Goal: Obtain resource: Download file/media

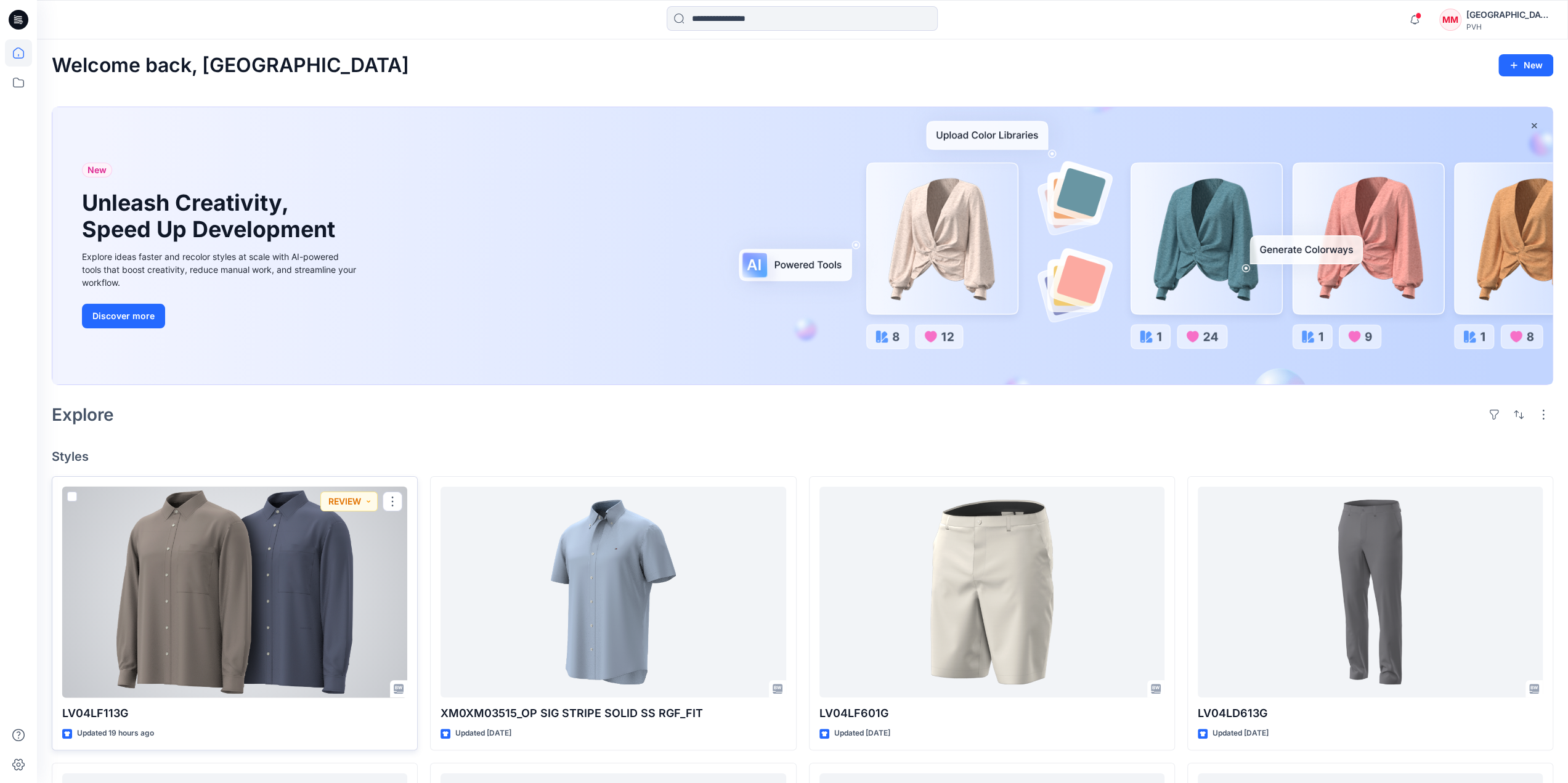
click at [233, 608] on div at bounding box center [234, 592] width 345 height 211
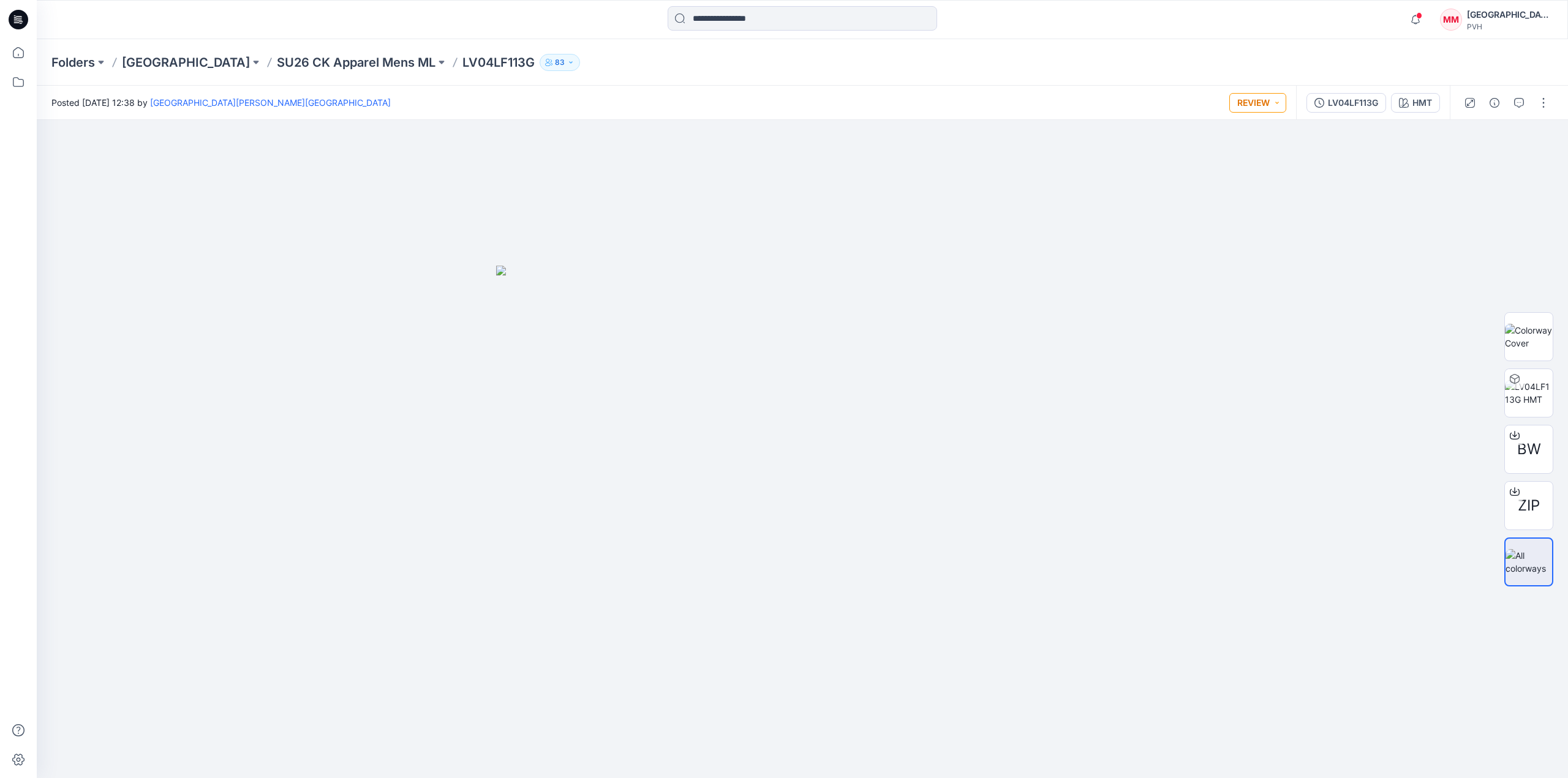
click at [1278, 104] on button "REVIEW" at bounding box center [1258, 102] width 57 height 19
click at [1216, 382] on div at bounding box center [802, 449] width 1531 height 658
click at [1423, 17] on span at bounding box center [1419, 15] width 6 height 6
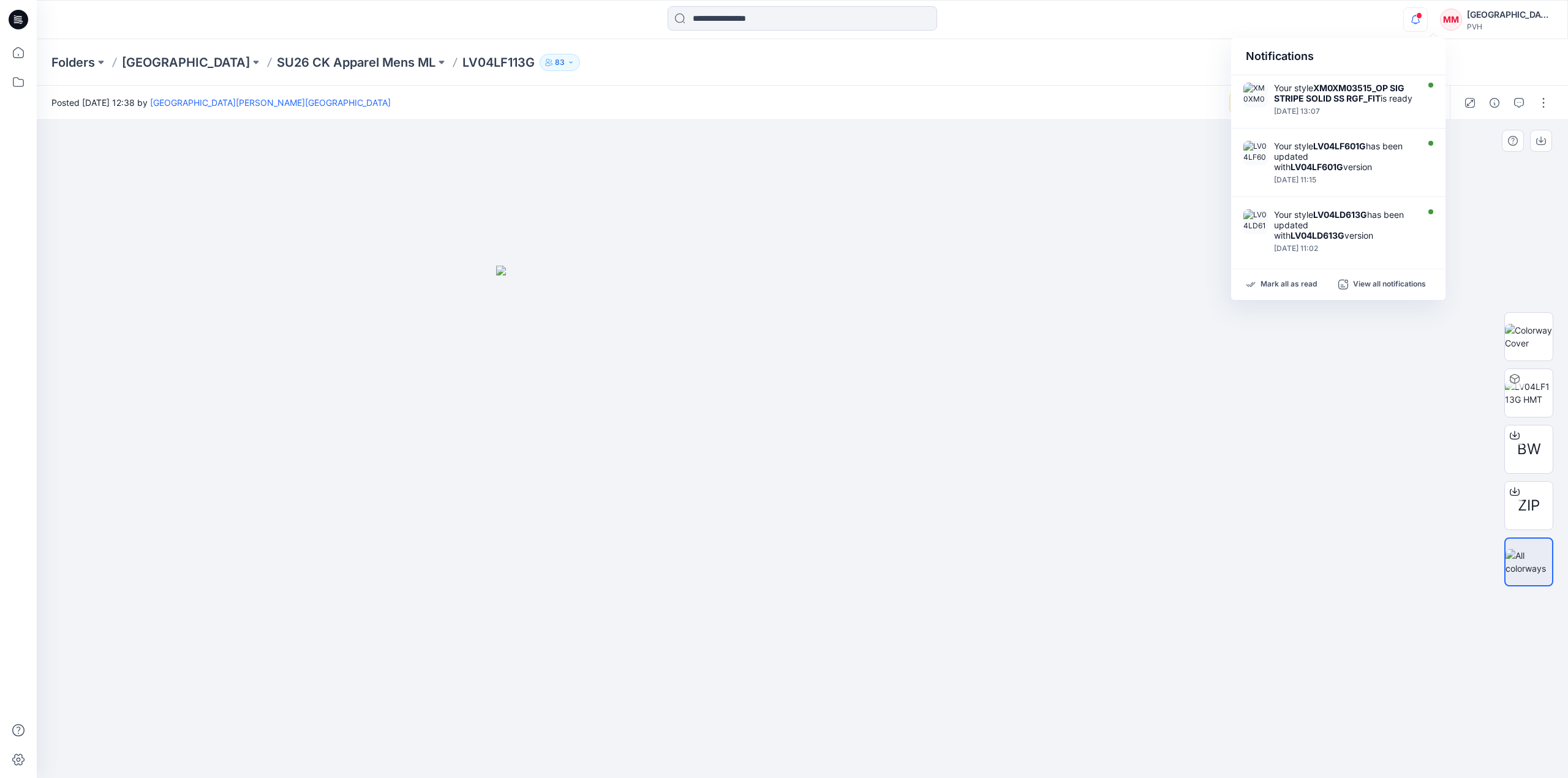
click at [1112, 214] on div at bounding box center [802, 449] width 1531 height 658
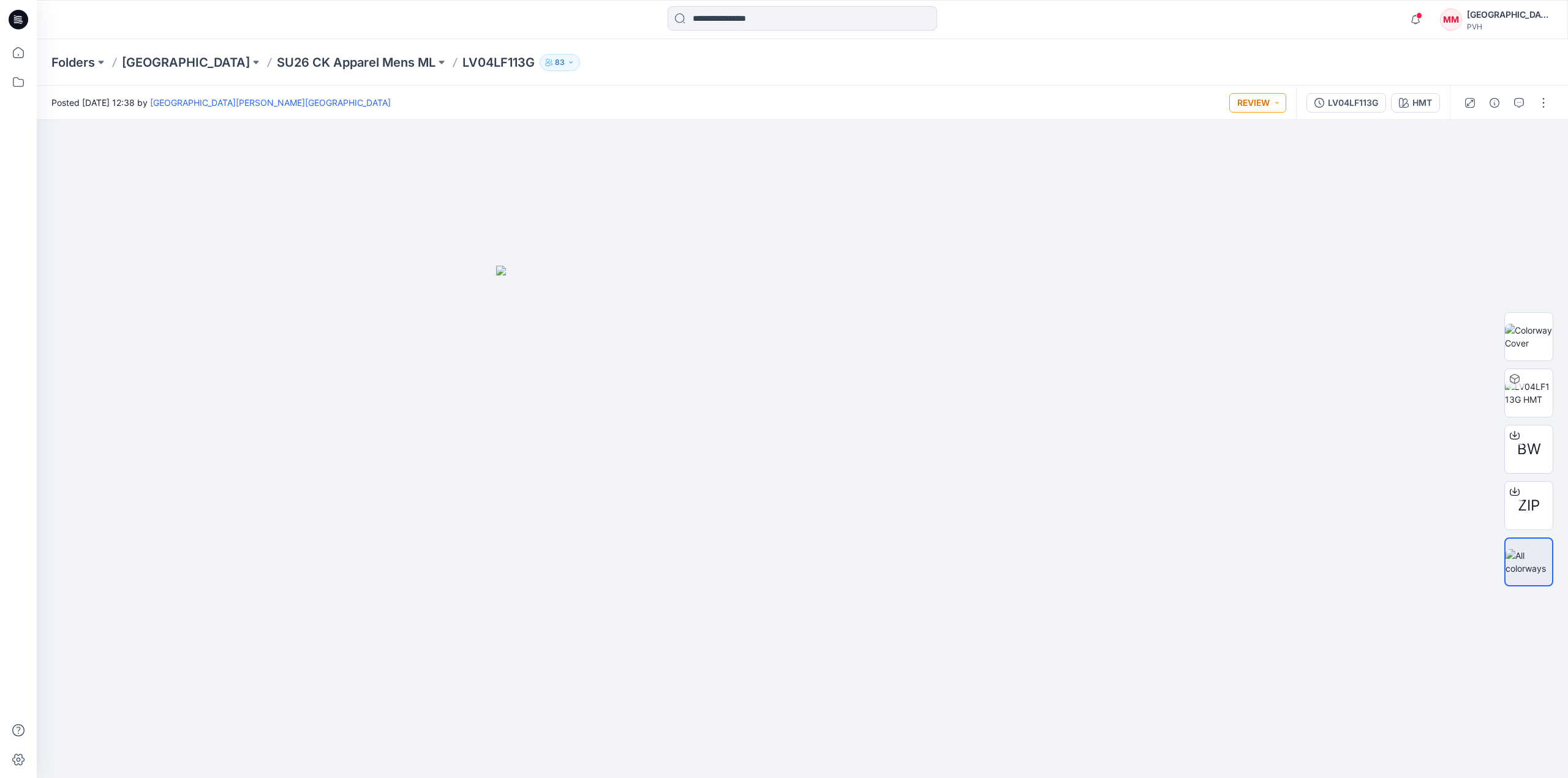
click at [1280, 97] on button "REVIEW" at bounding box center [1258, 102] width 57 height 19
click at [1067, 177] on div at bounding box center [802, 449] width 1531 height 658
click at [1520, 100] on icon "button" at bounding box center [1519, 103] width 10 height 10
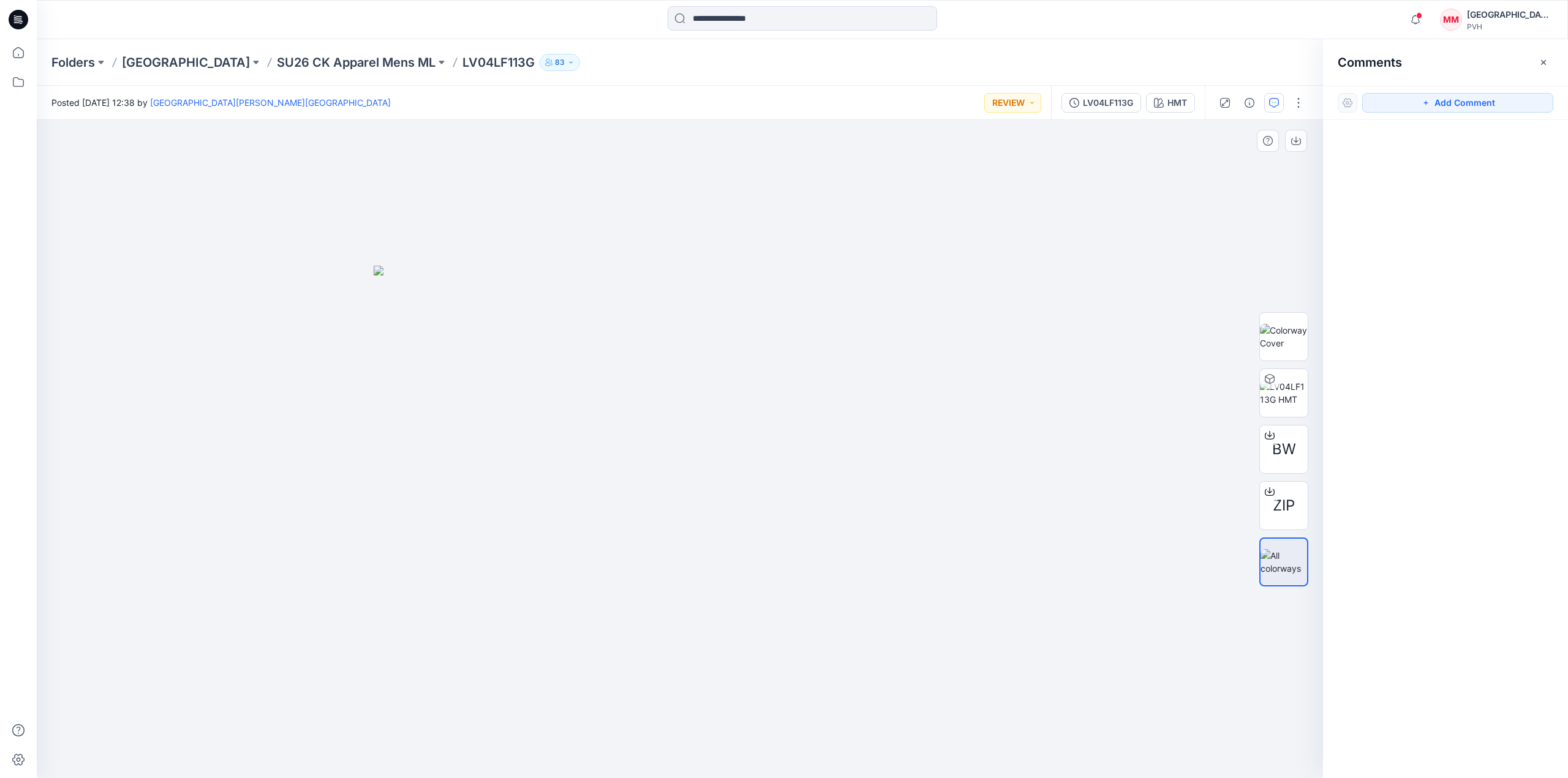
click at [728, 214] on div at bounding box center [680, 449] width 1286 height 658
click at [21, 82] on icon at bounding box center [17, 82] width 27 height 27
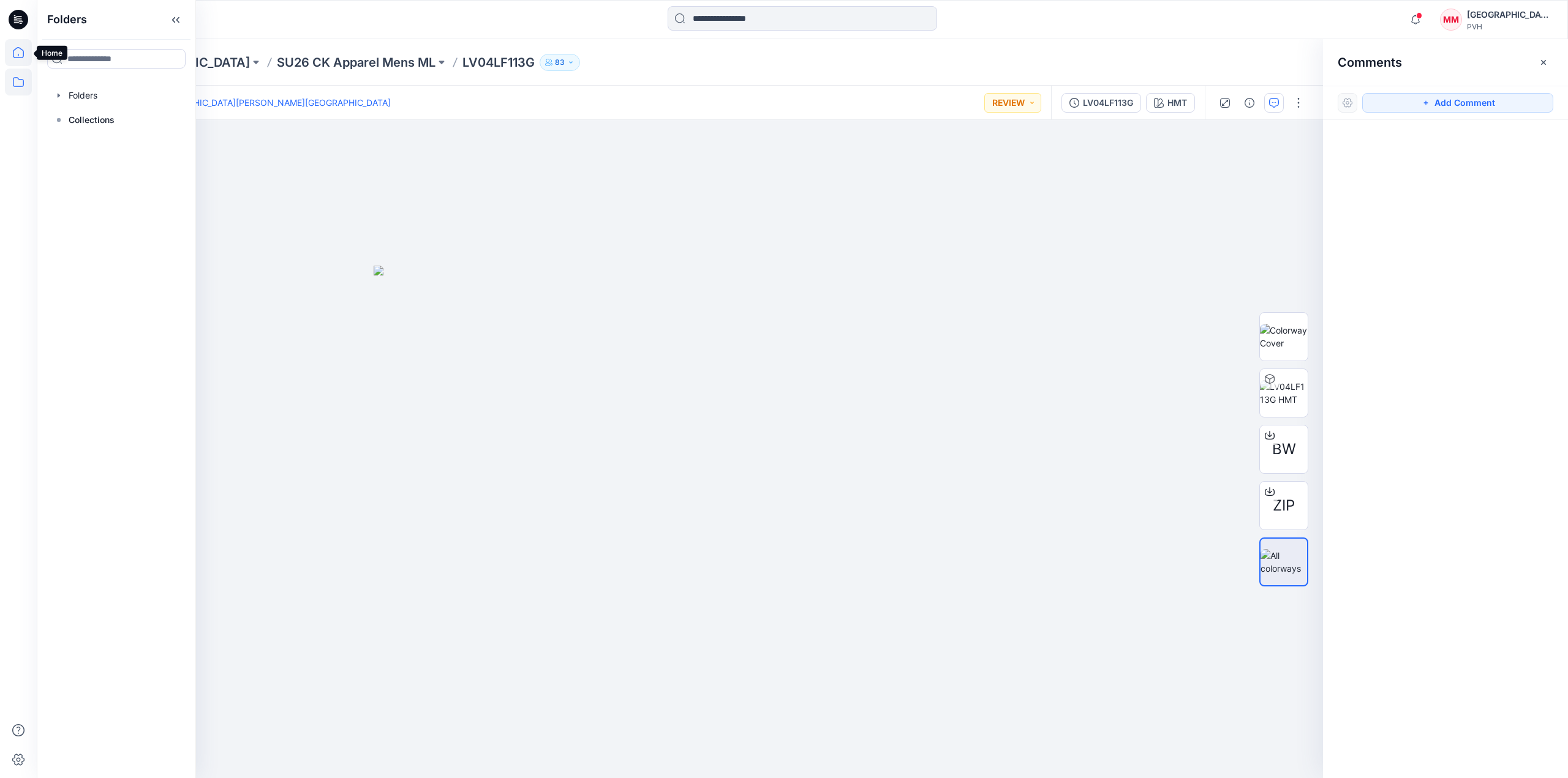
click at [21, 50] on icon at bounding box center [17, 52] width 27 height 27
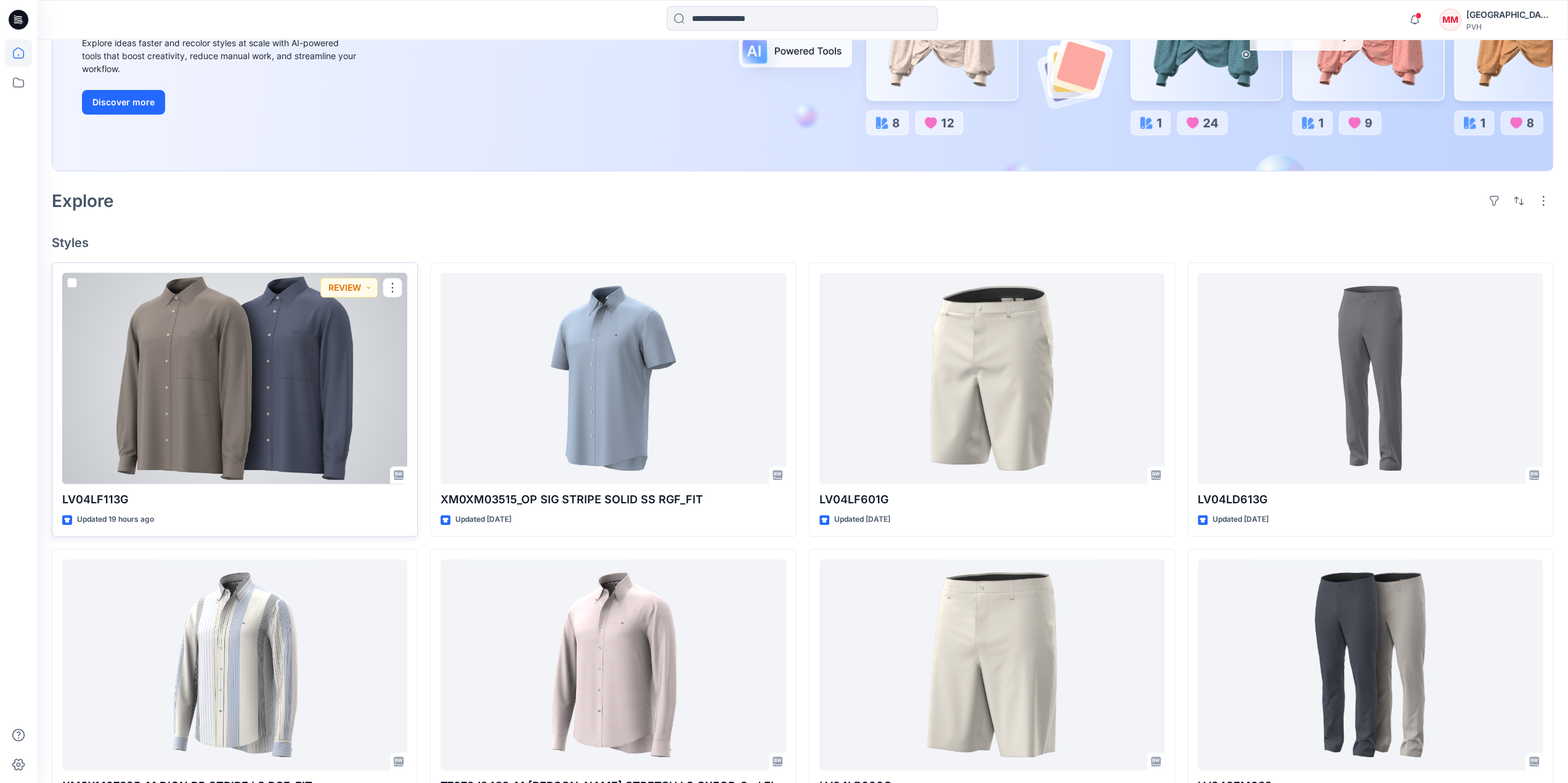
scroll to position [185, 0]
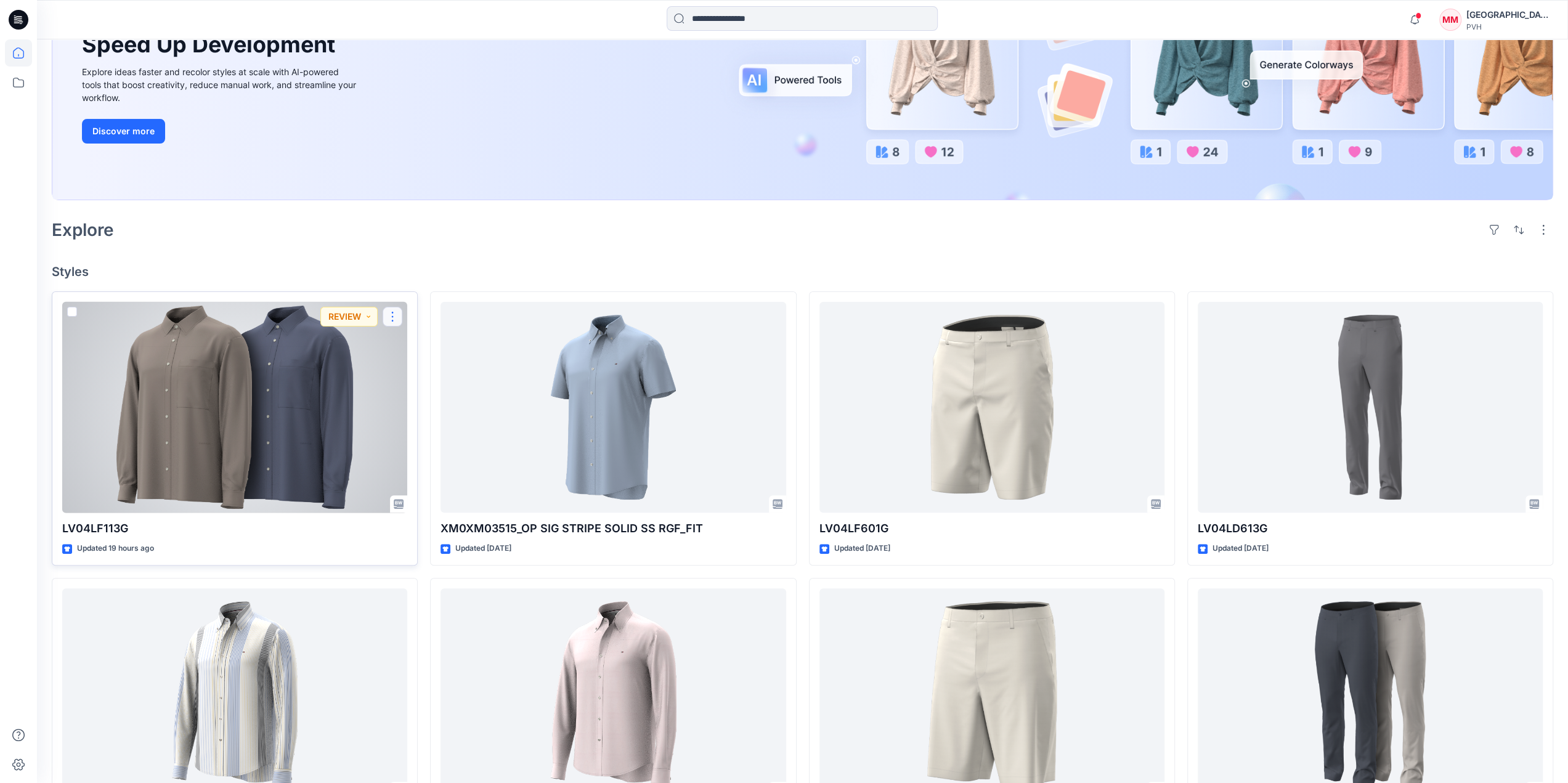
click at [389, 318] on button "button" at bounding box center [392, 317] width 19 height 19
click at [404, 337] on button "Edit" at bounding box center [452, 344] width 133 height 23
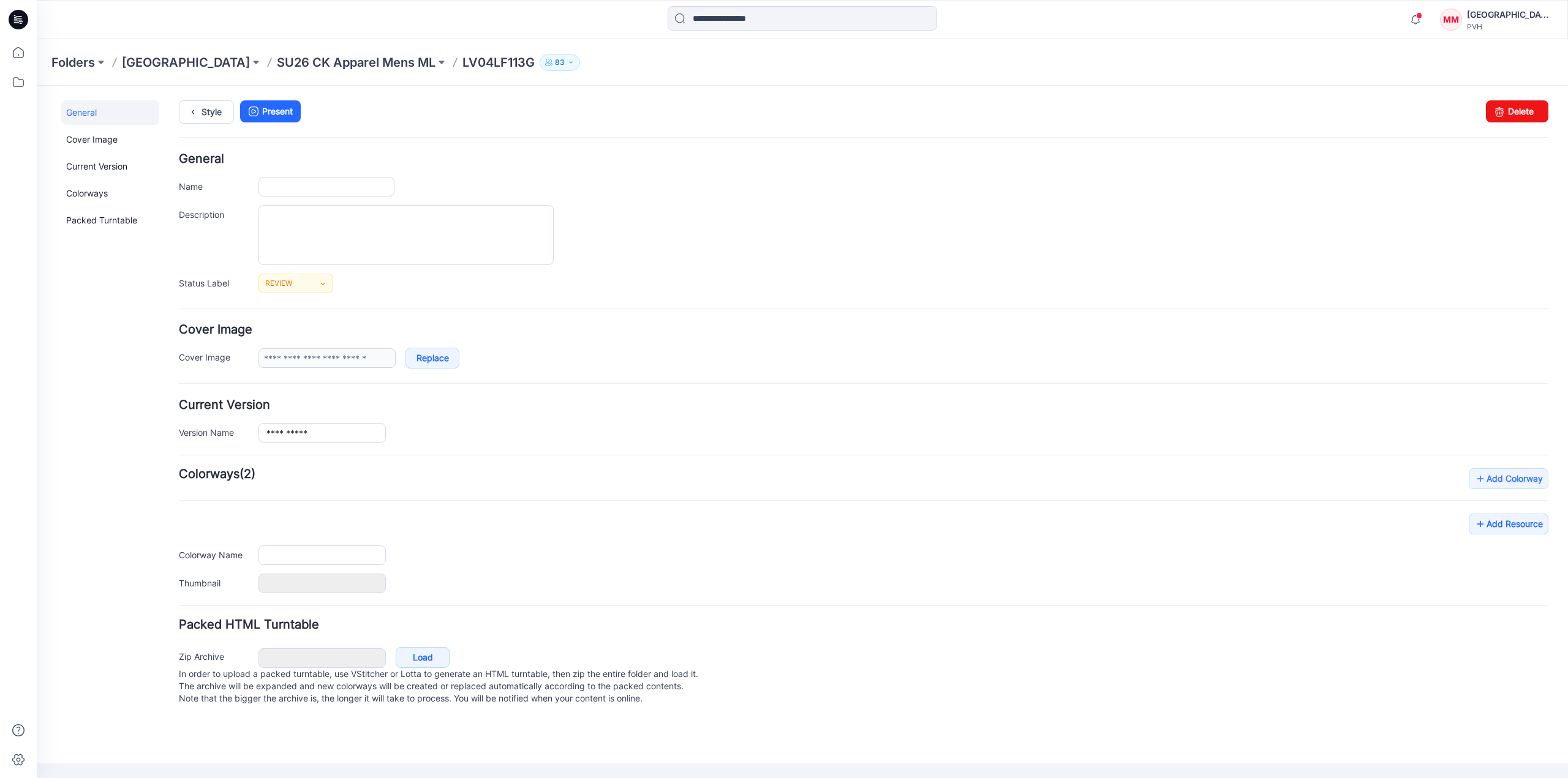
type input "**********"
type input "***"
type input "**********"
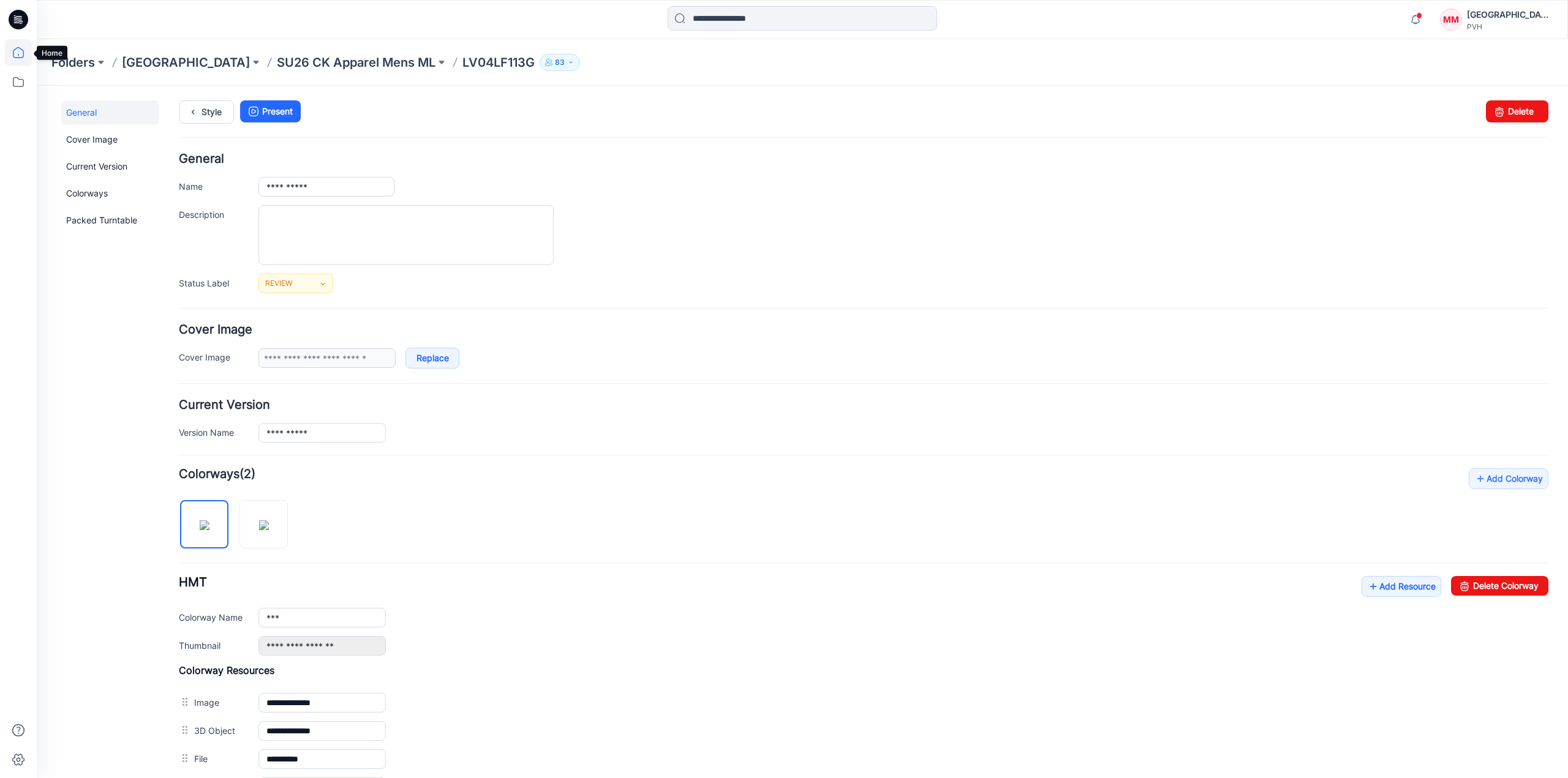
click at [17, 43] on icon at bounding box center [17, 52] width 27 height 27
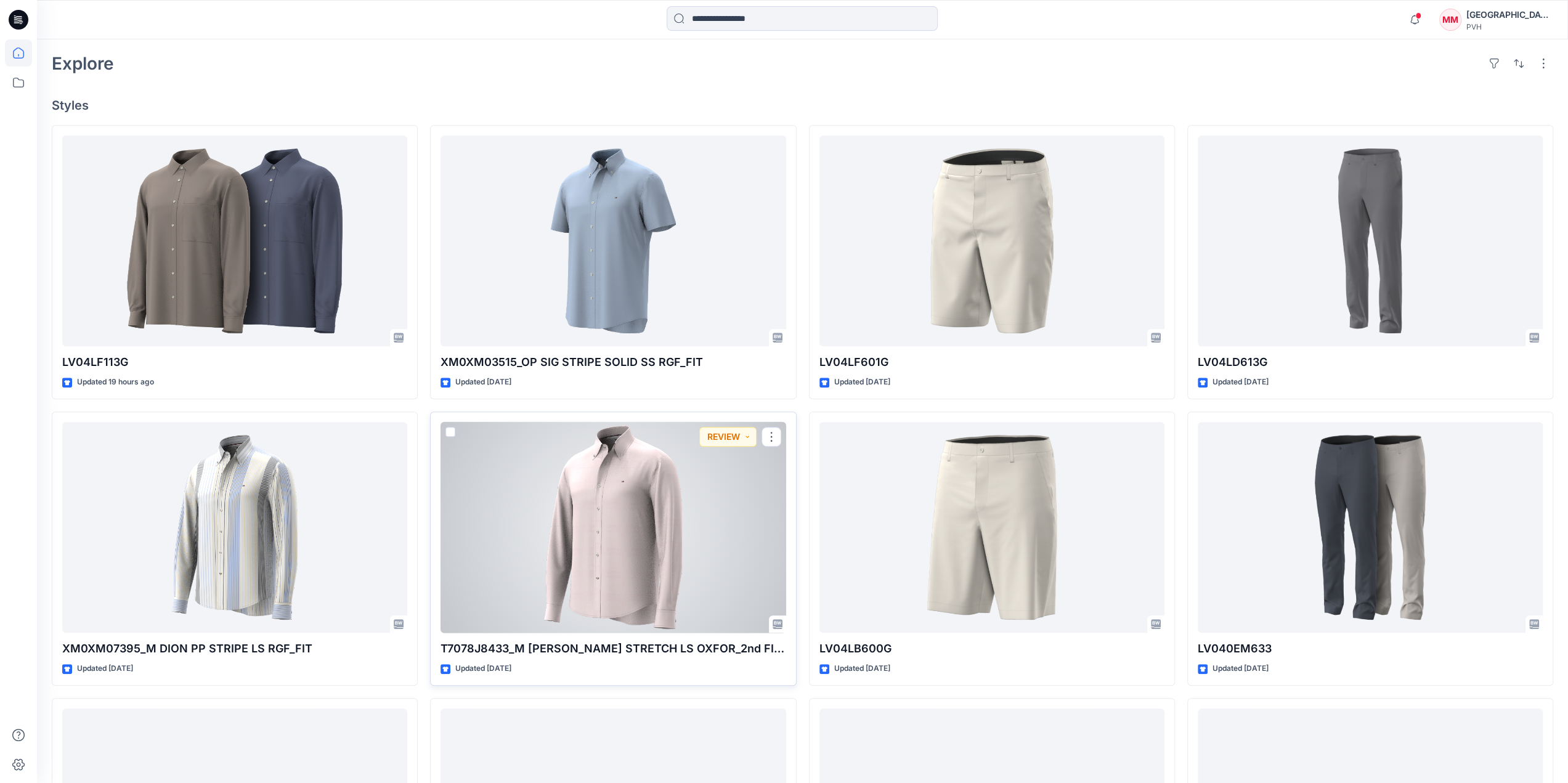
scroll to position [246, 0]
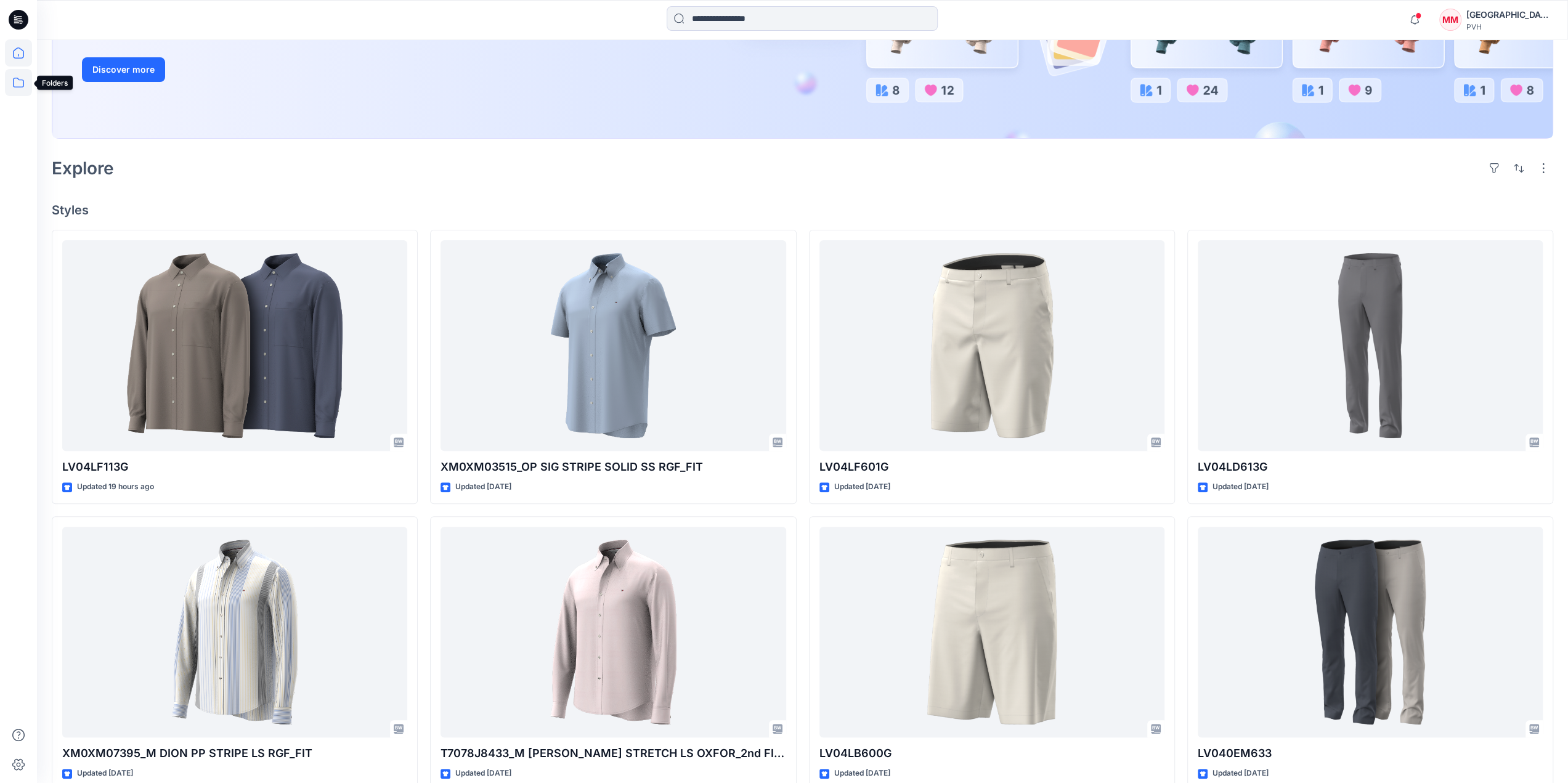
click at [16, 84] on icon at bounding box center [18, 82] width 27 height 27
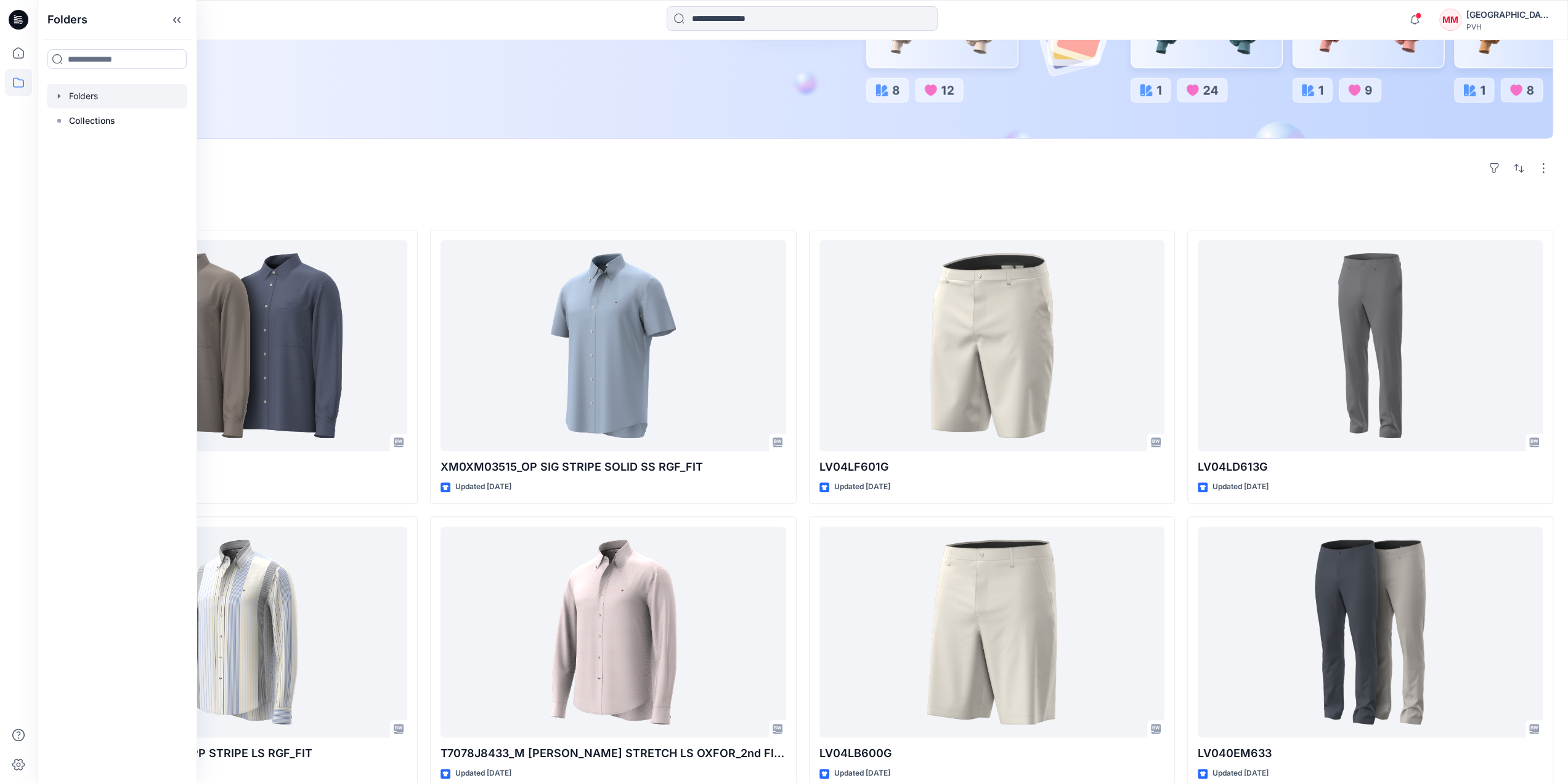
click at [103, 97] on div at bounding box center [118, 96] width 141 height 25
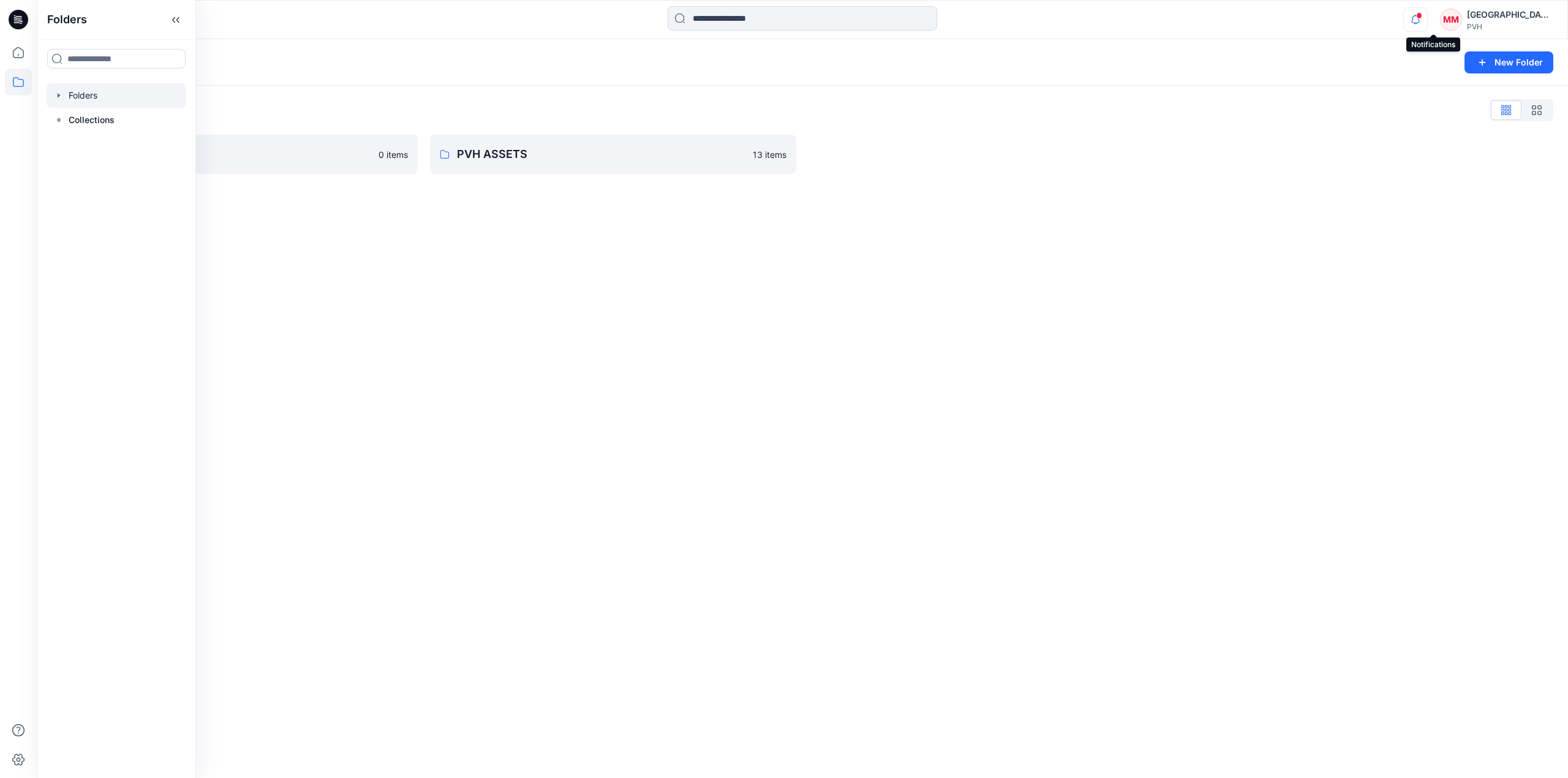
click at [1427, 19] on icon "button" at bounding box center [1415, 19] width 23 height 25
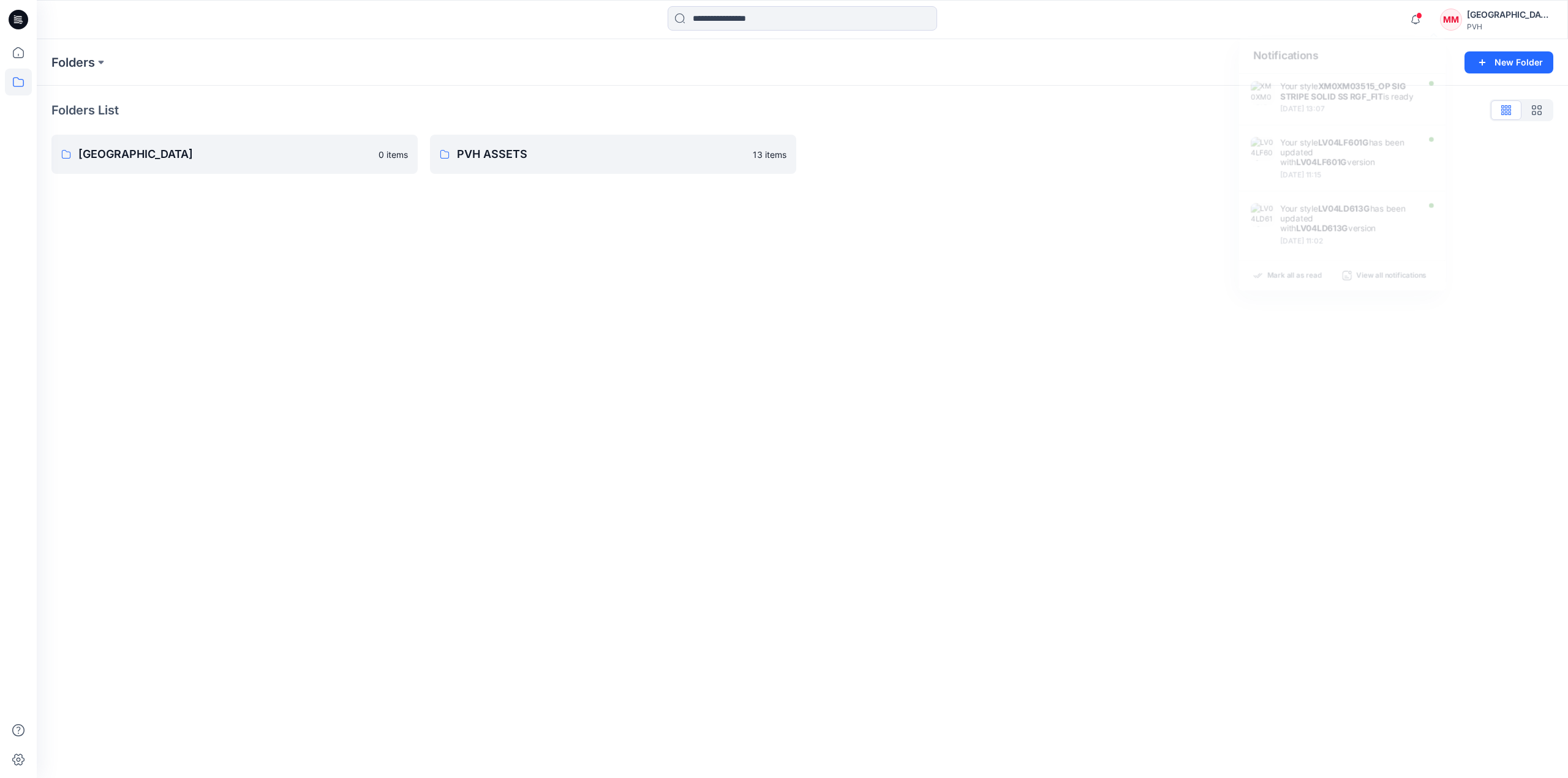
click at [706, 345] on div "Folders New Folder Folders List Maliban 0 items PVH ASSETS 13 items" at bounding box center [802, 409] width 1531 height 739
click at [609, 157] on p "PVH ASSETS" at bounding box center [602, 154] width 289 height 17
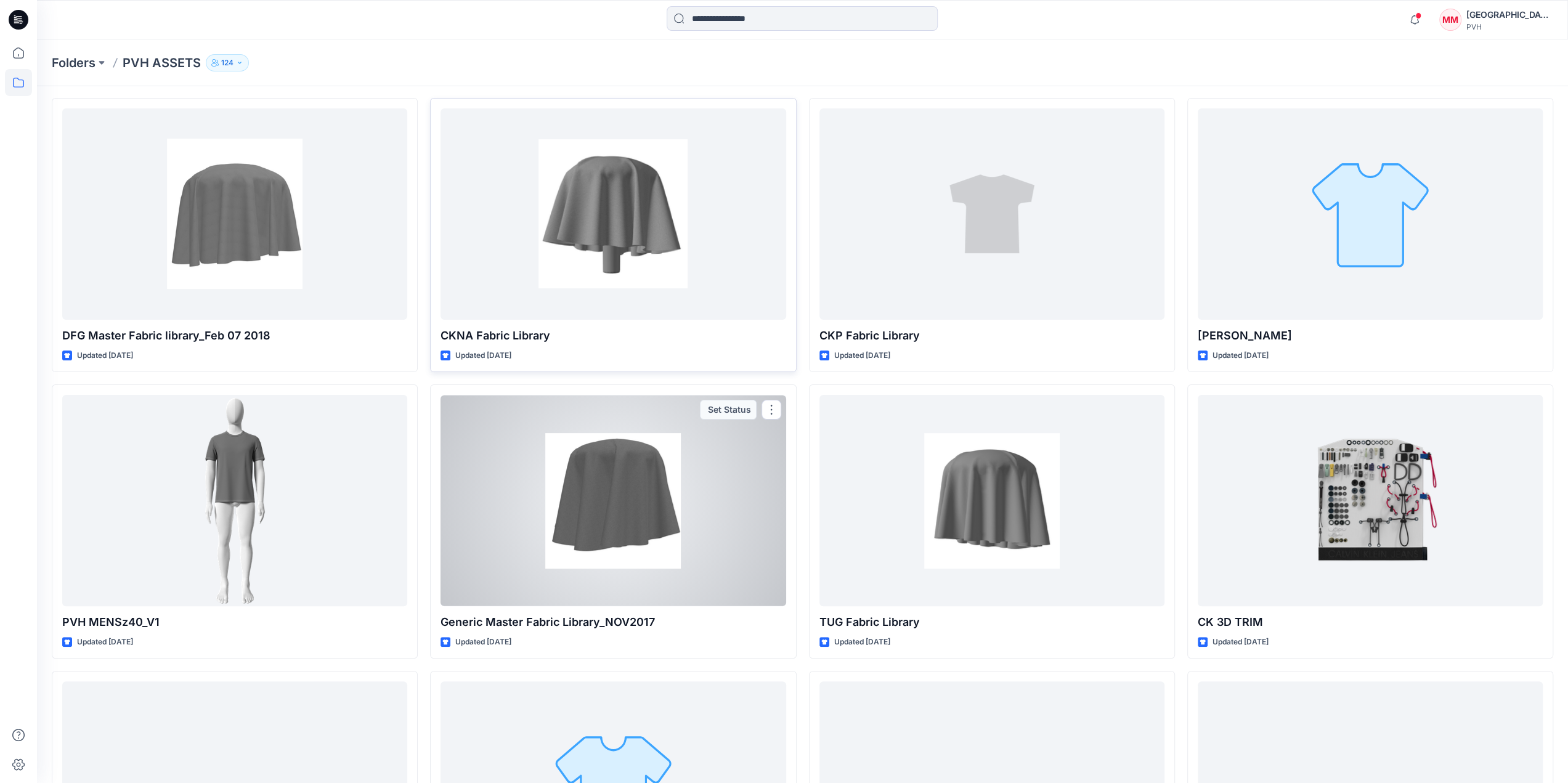
scroll to position [123, 0]
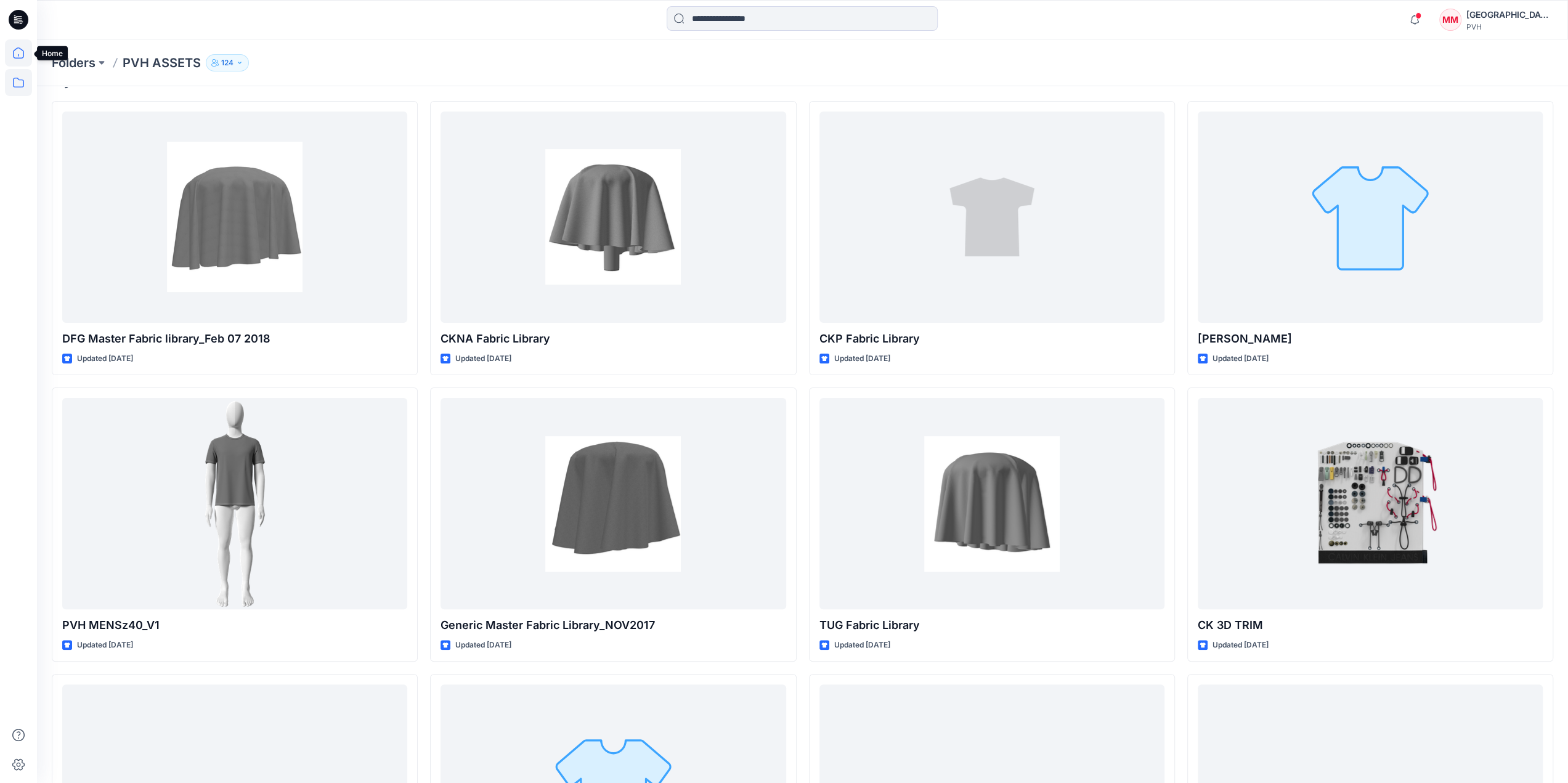
click at [21, 58] on icon at bounding box center [19, 53] width 11 height 11
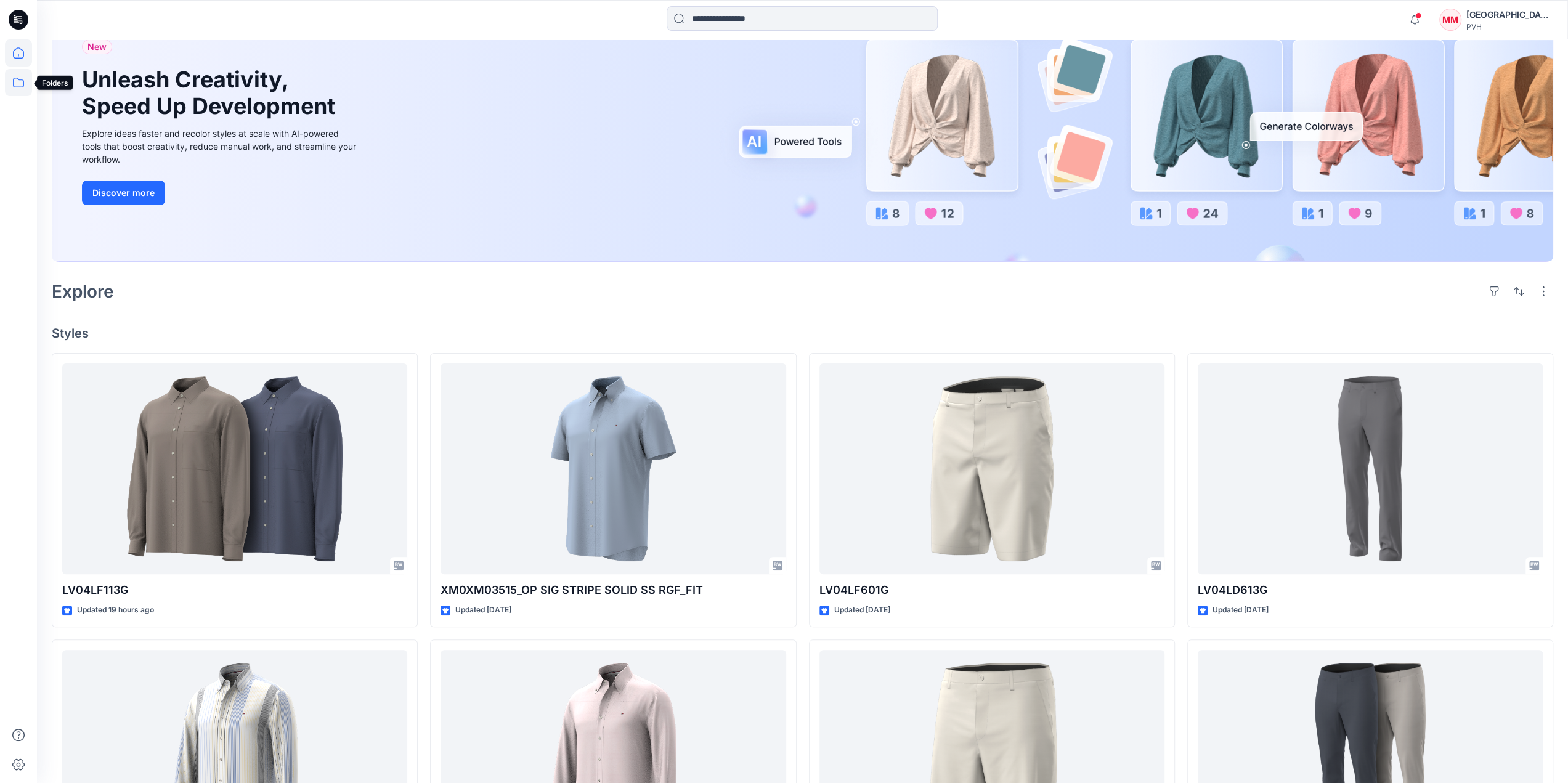
click at [18, 88] on icon at bounding box center [18, 82] width 27 height 27
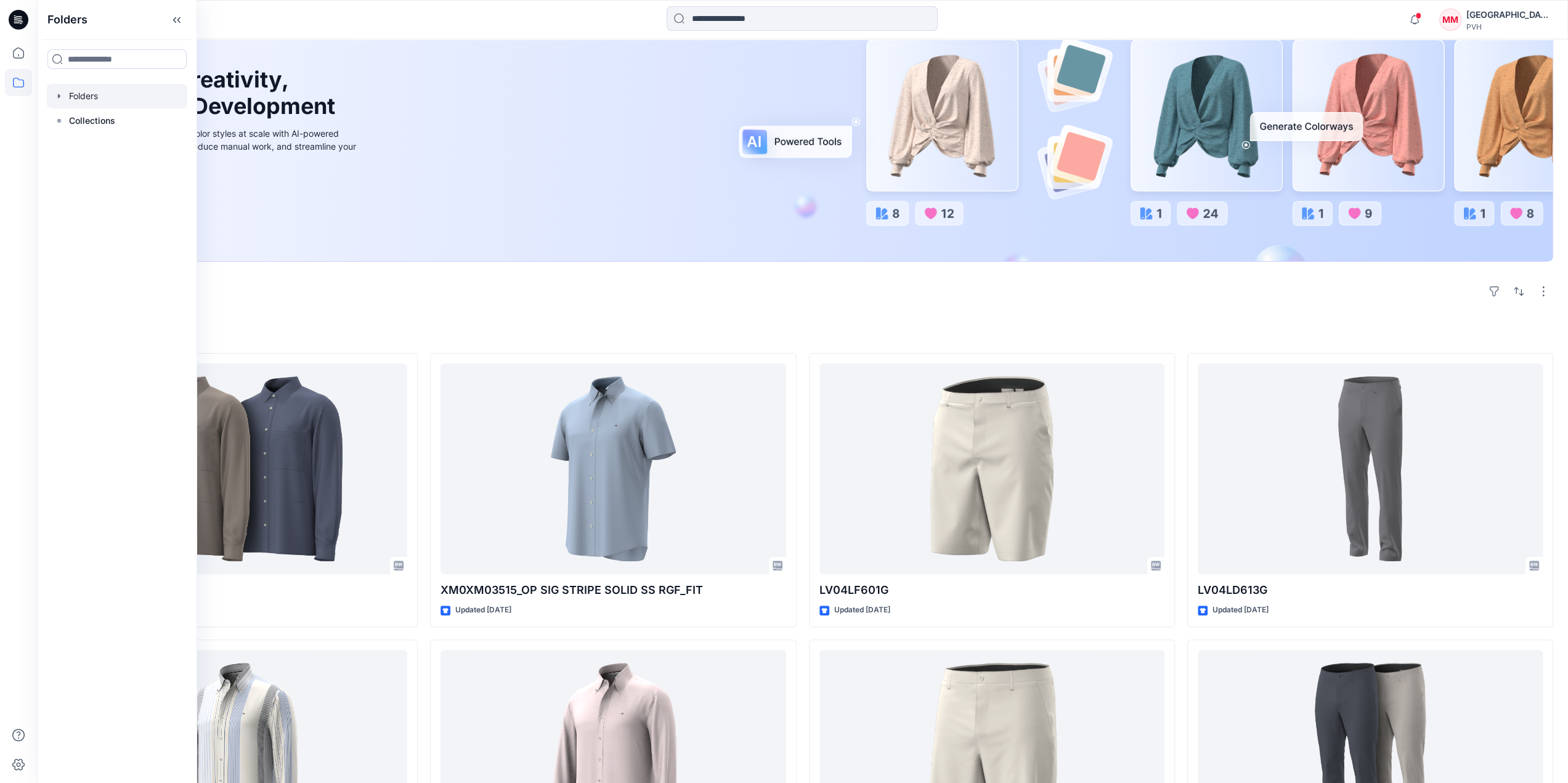
click at [96, 98] on div at bounding box center [118, 96] width 141 height 25
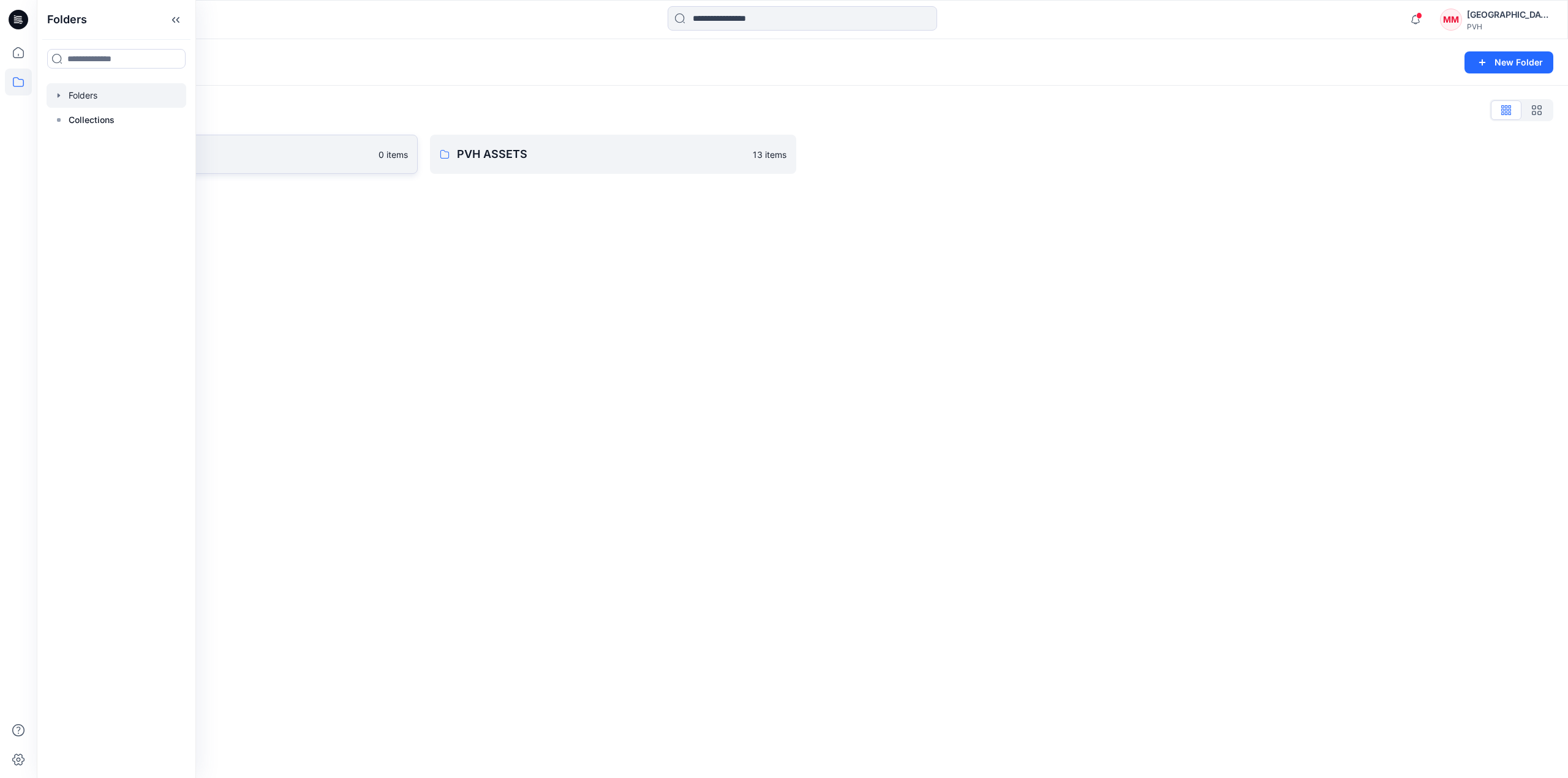
click at [373, 156] on link "Maliban 0 items" at bounding box center [235, 154] width 366 height 40
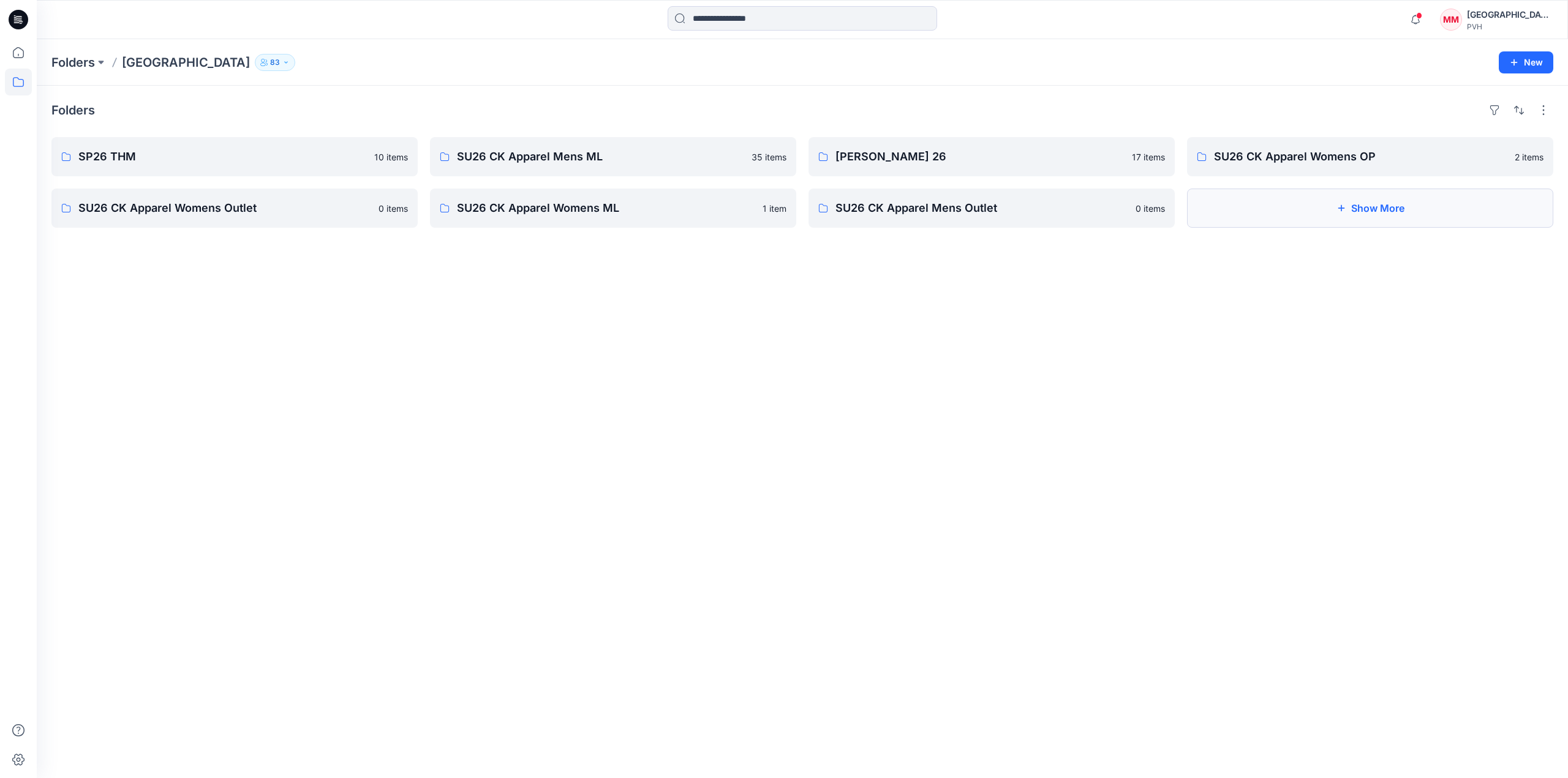
click at [1360, 224] on button "Show More" at bounding box center [1370, 208] width 366 height 40
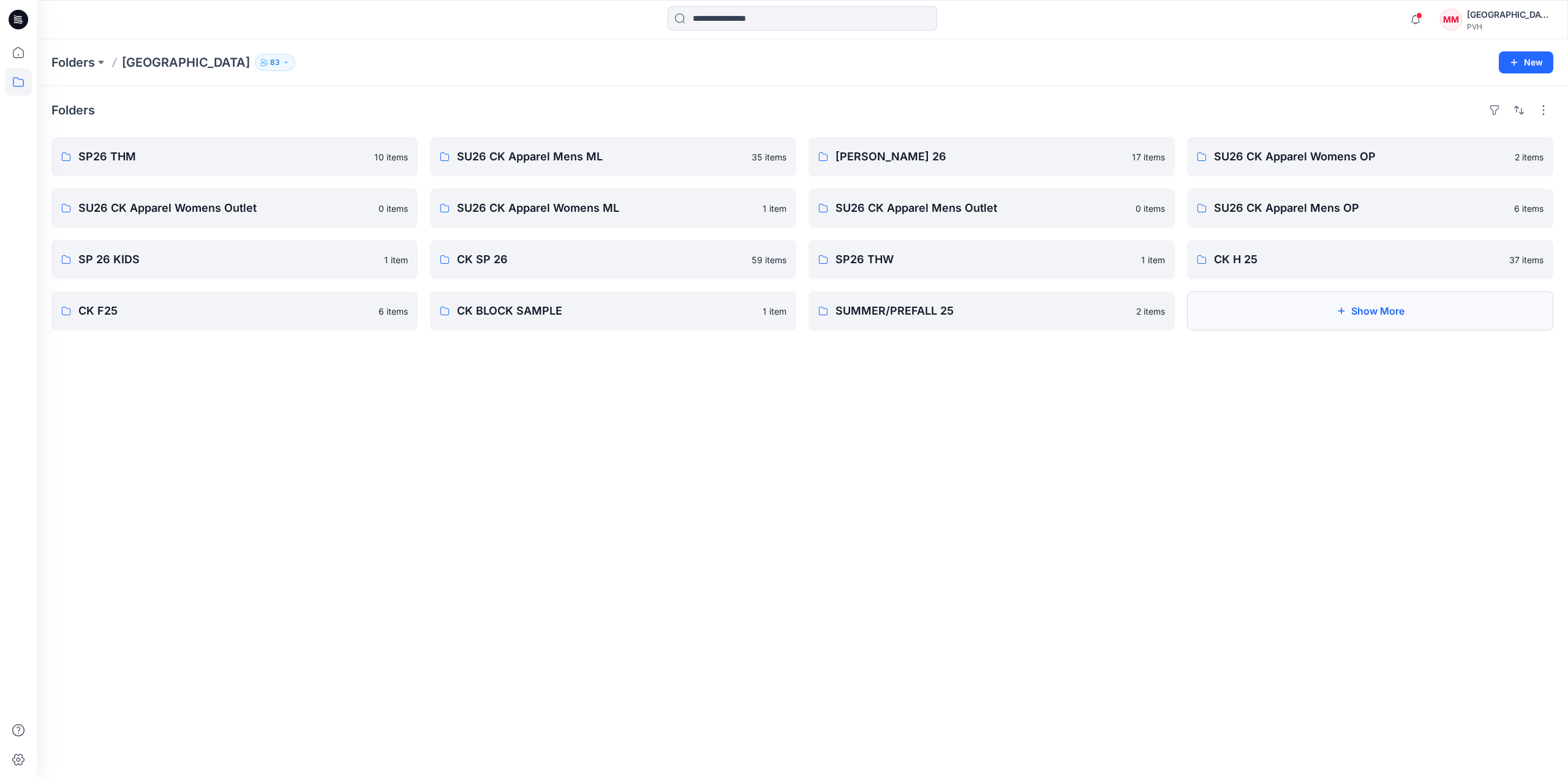
click at [1316, 307] on button "Show More" at bounding box center [1370, 311] width 366 height 40
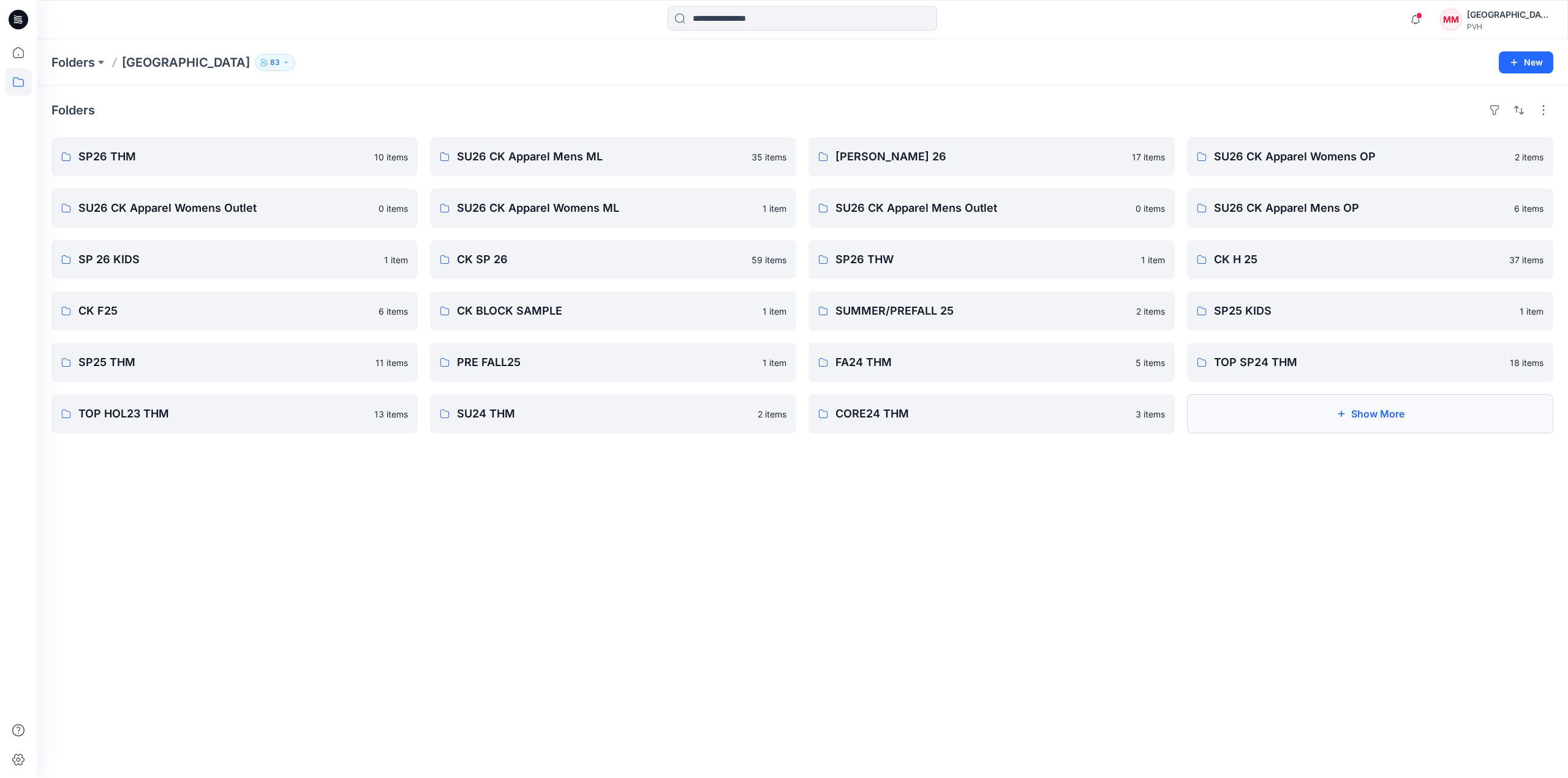
click at [1274, 407] on button "Show More" at bounding box center [1370, 414] width 366 height 40
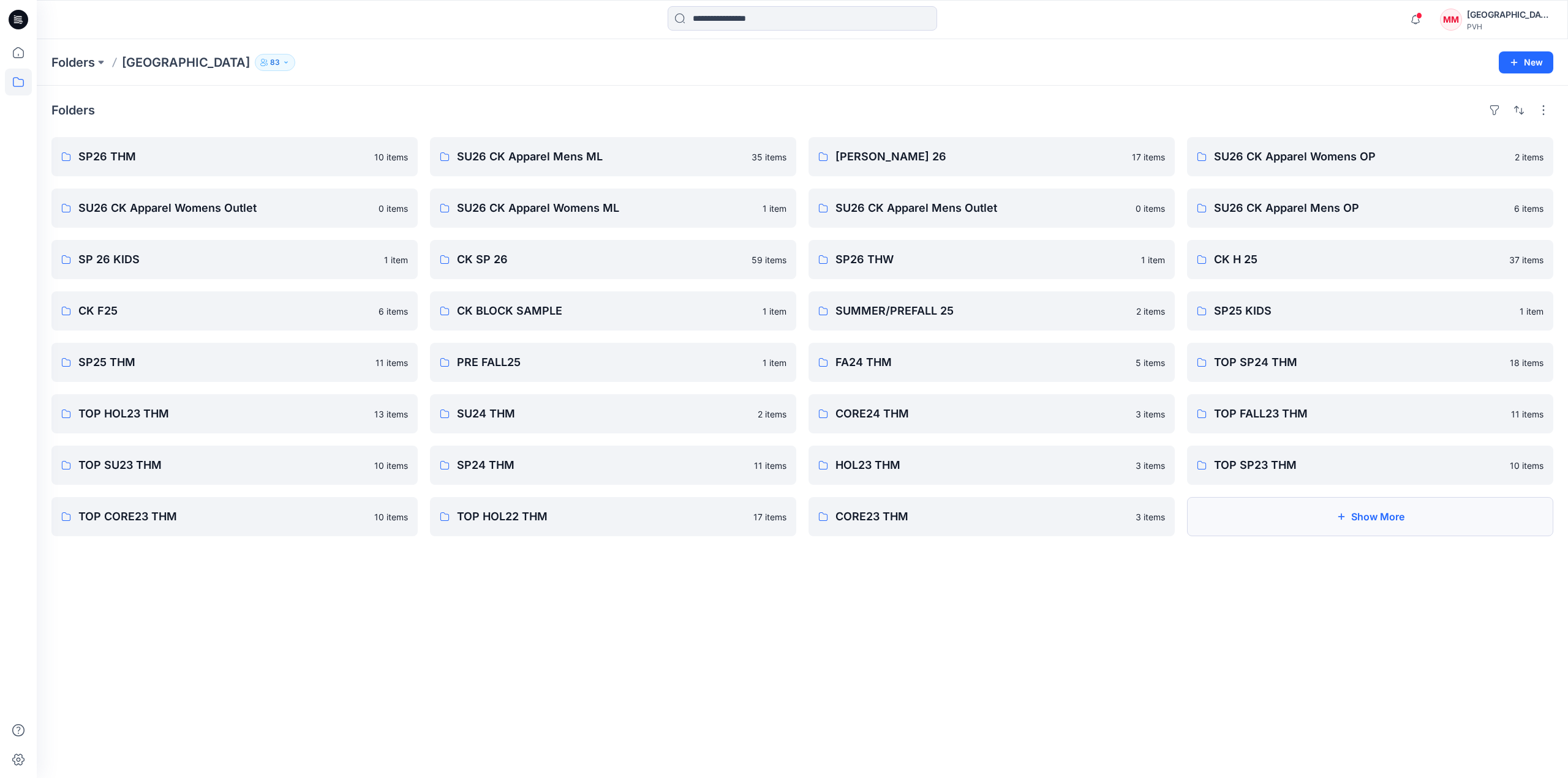
click at [1382, 520] on button "Show More" at bounding box center [1370, 517] width 366 height 40
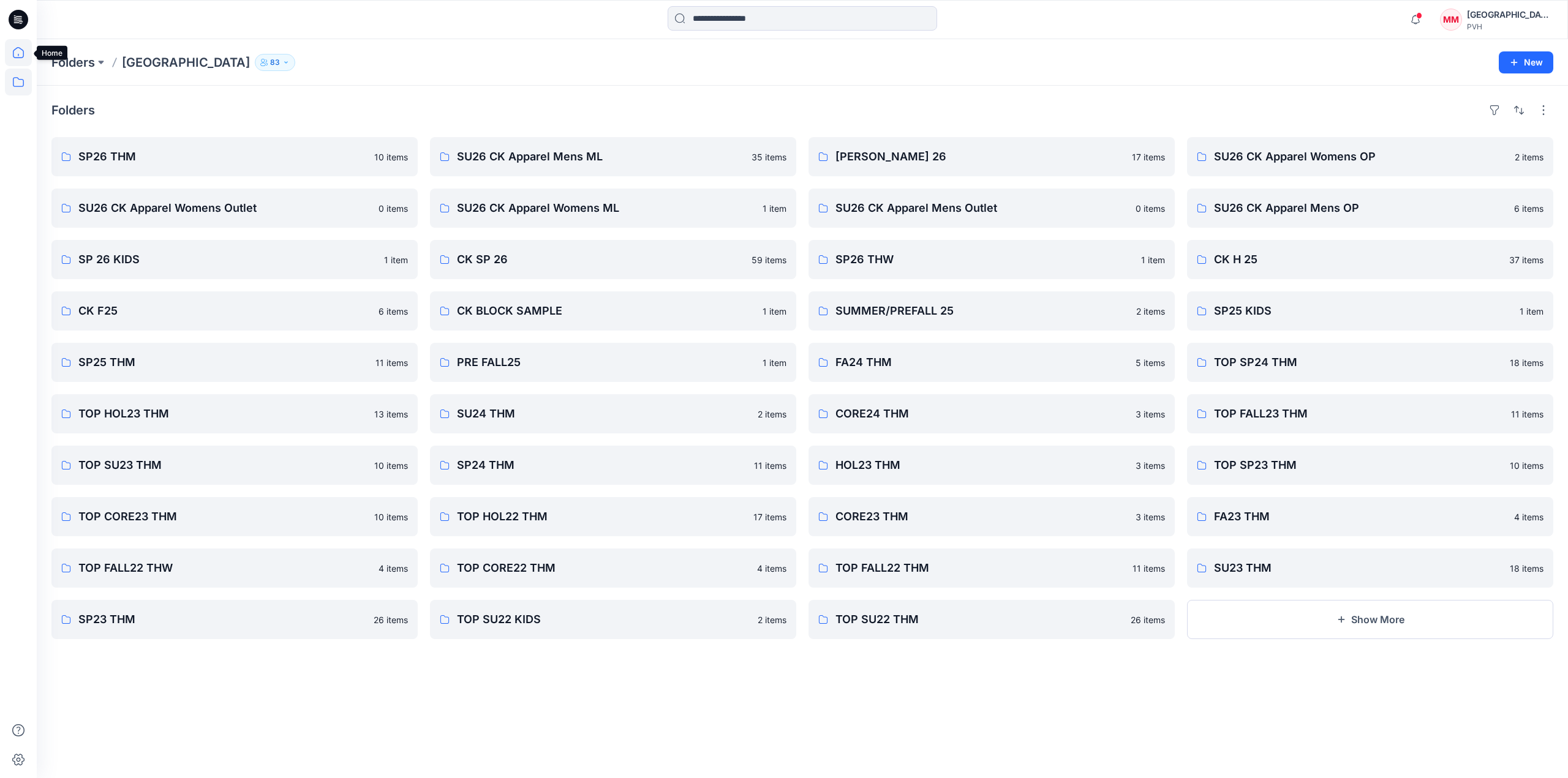
click at [16, 52] on icon at bounding box center [17, 52] width 27 height 27
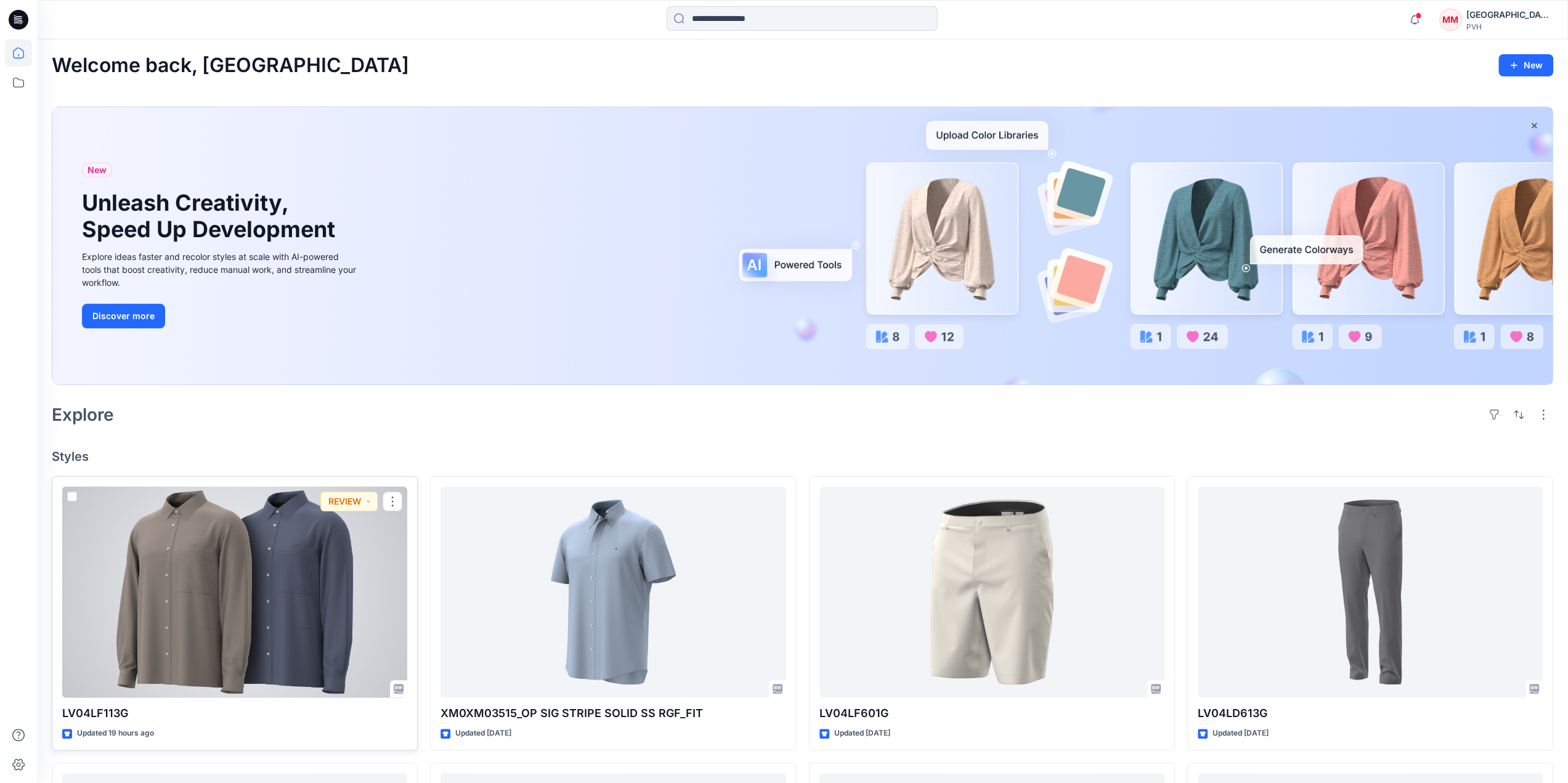
click at [235, 553] on div at bounding box center [234, 592] width 345 height 211
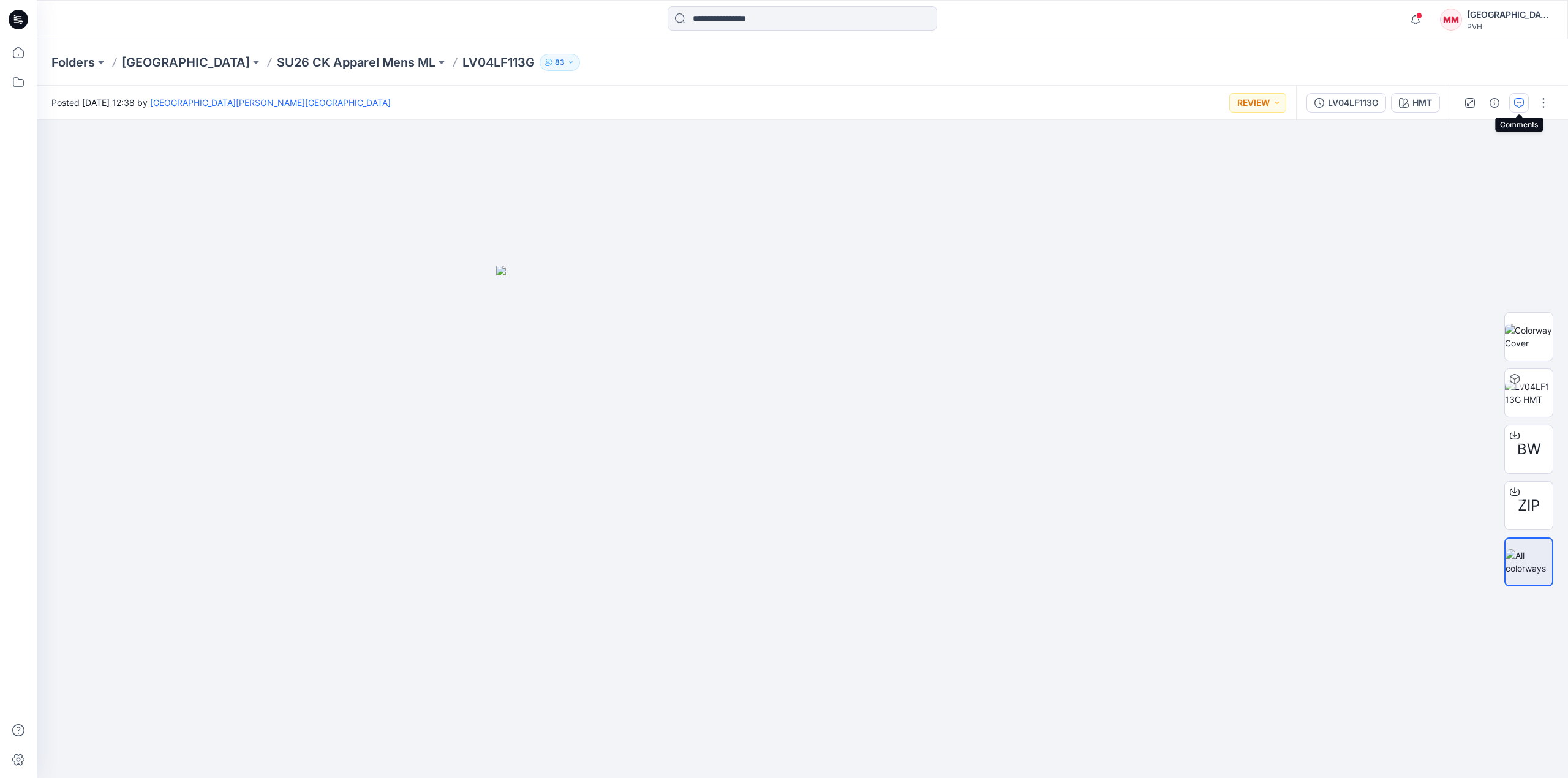
click at [1527, 102] on button "button" at bounding box center [1518, 102] width 19 height 19
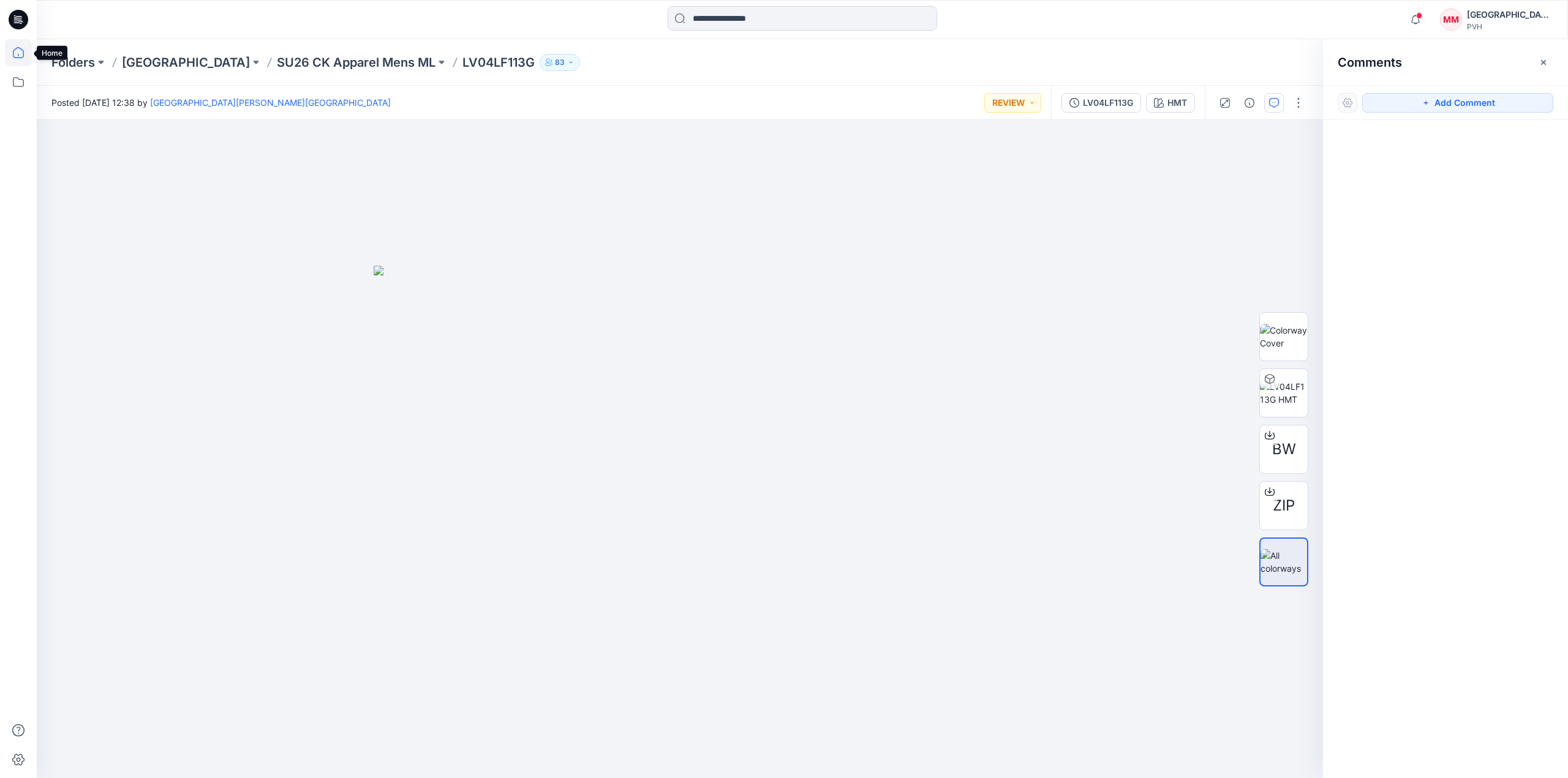
click at [17, 56] on icon at bounding box center [17, 52] width 27 height 27
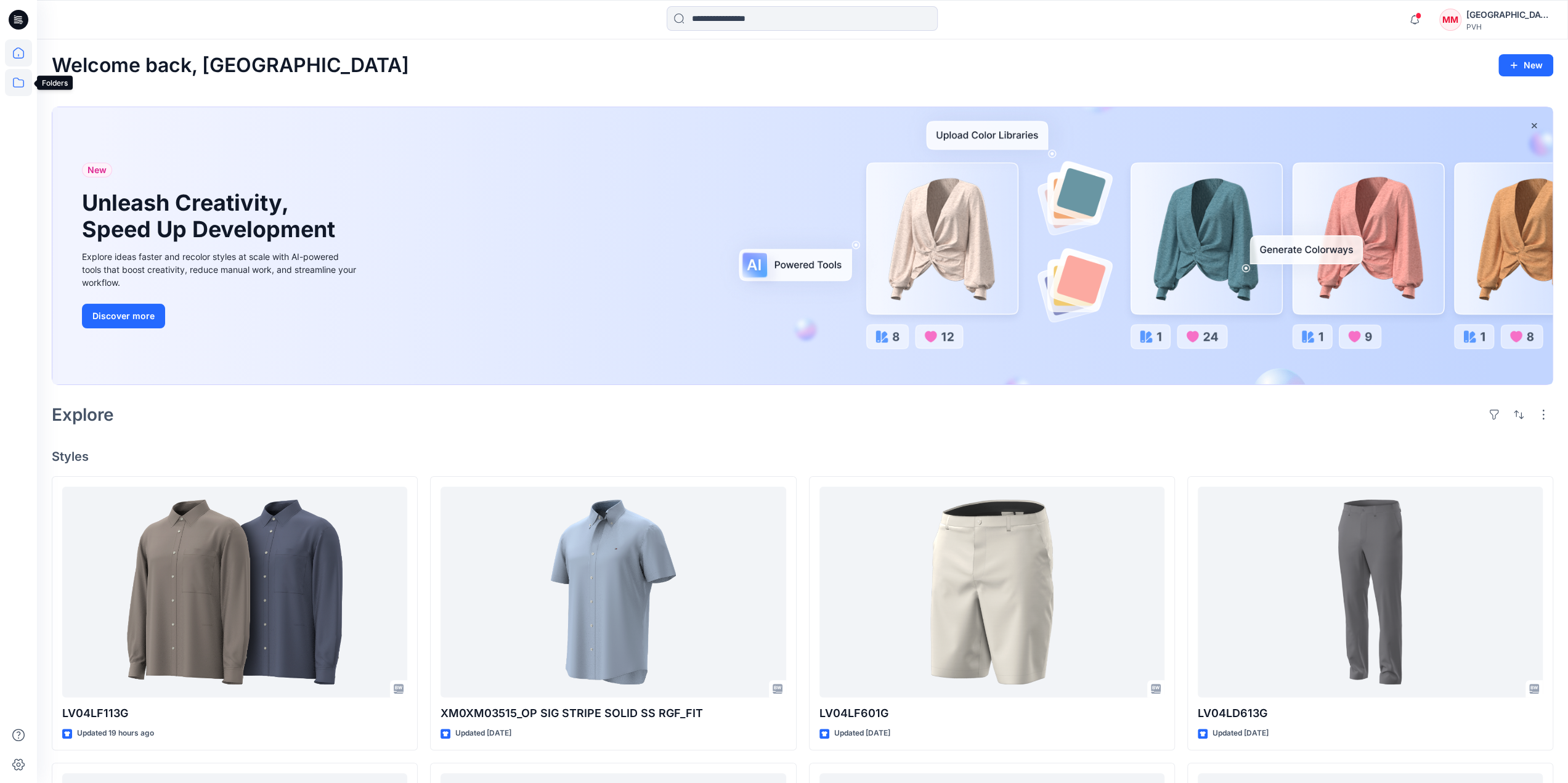
click at [22, 85] on icon at bounding box center [18, 82] width 27 height 27
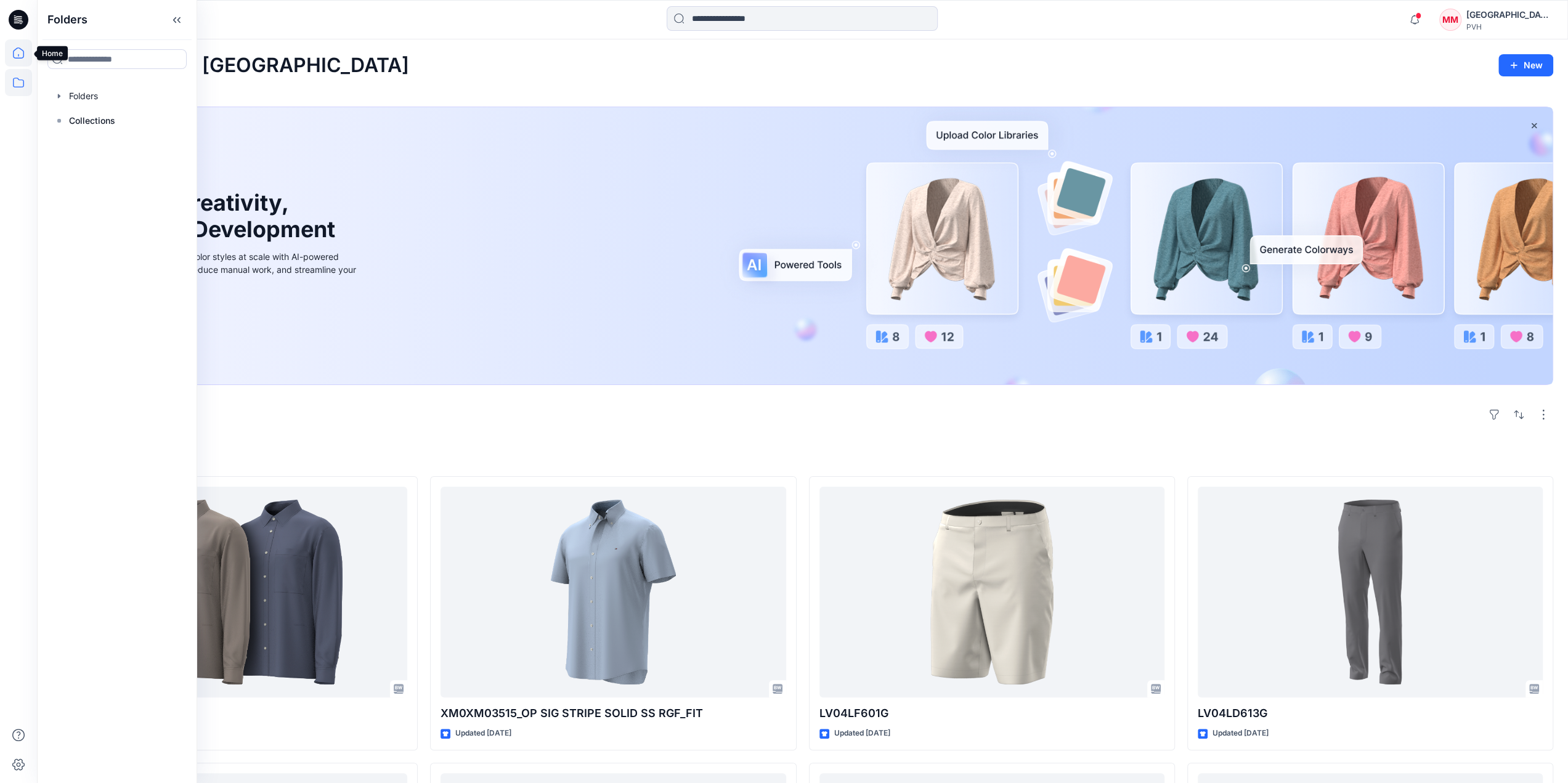
click at [16, 56] on icon at bounding box center [18, 53] width 27 height 27
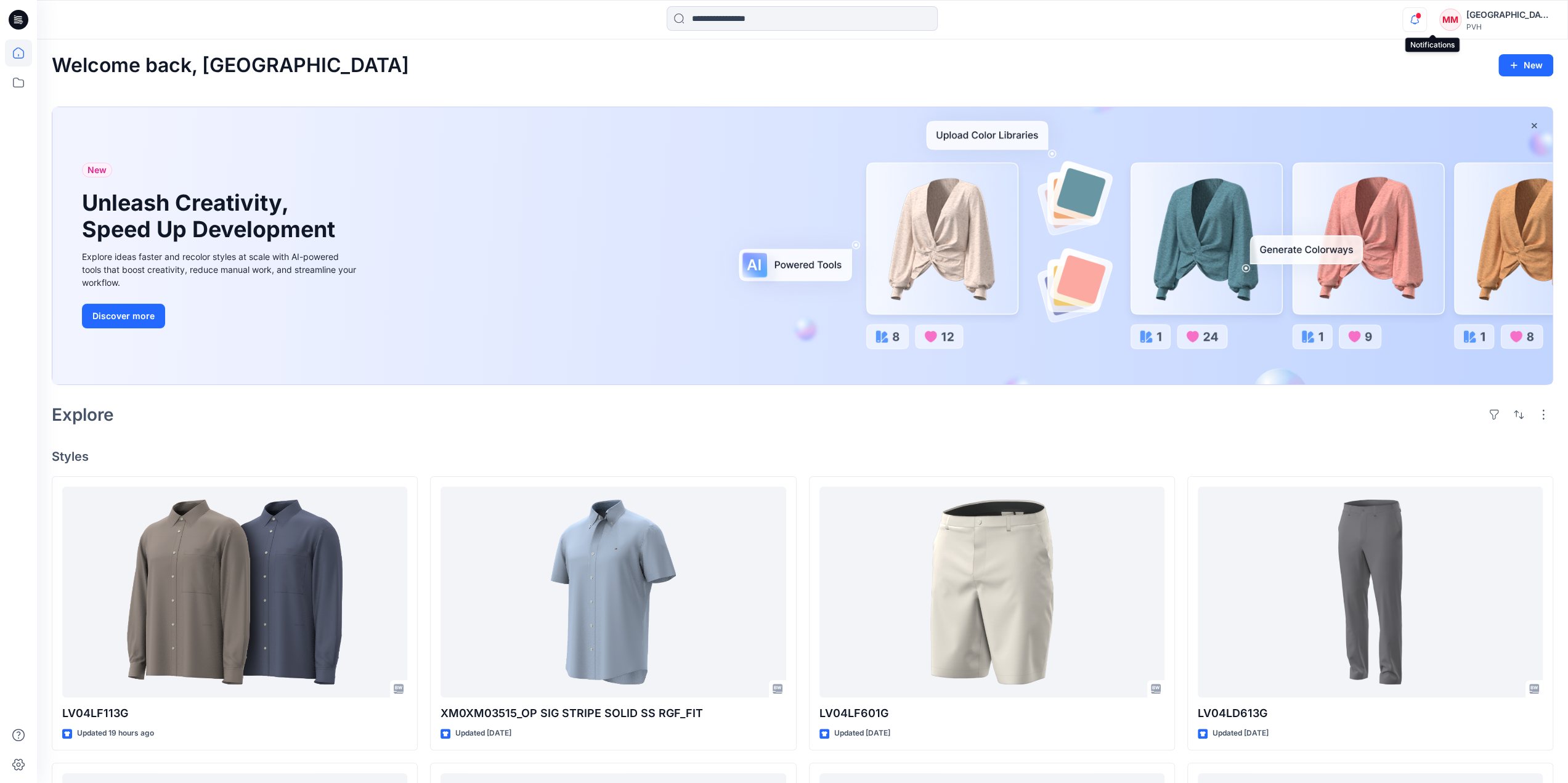
click at [1426, 19] on icon "button" at bounding box center [1414, 19] width 23 height 25
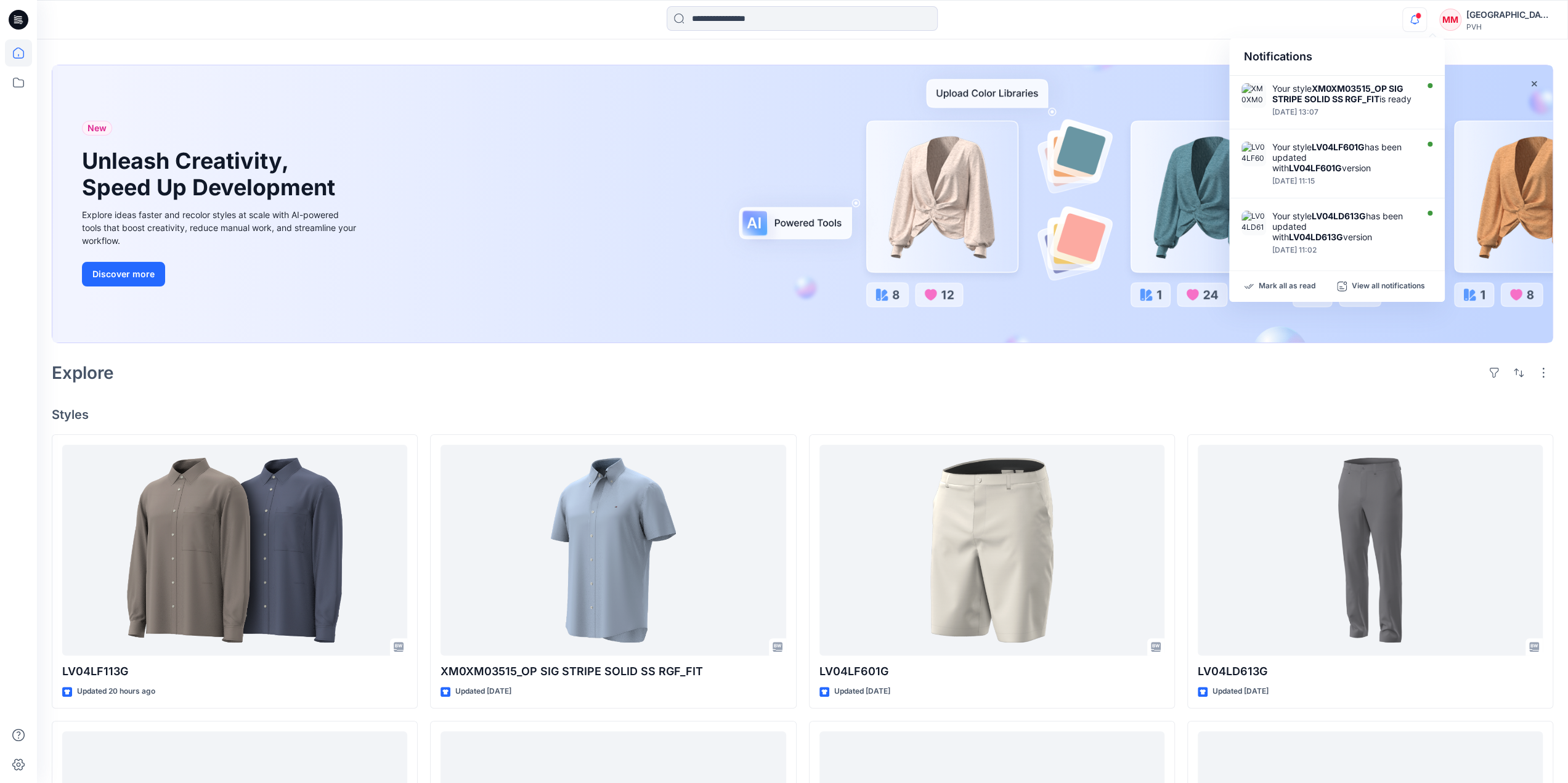
scroll to position [62, 0]
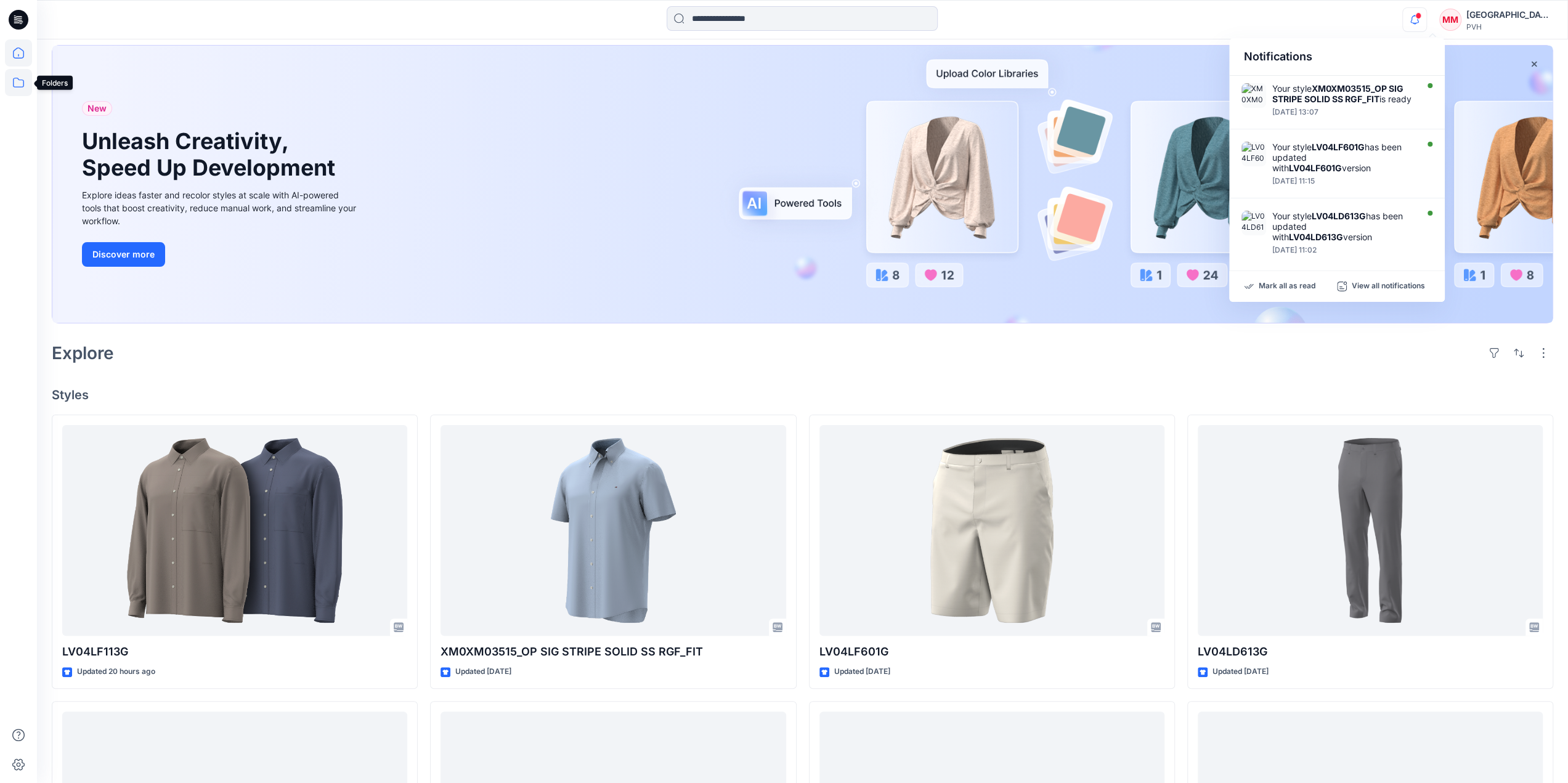
click at [16, 78] on icon at bounding box center [19, 82] width 11 height 10
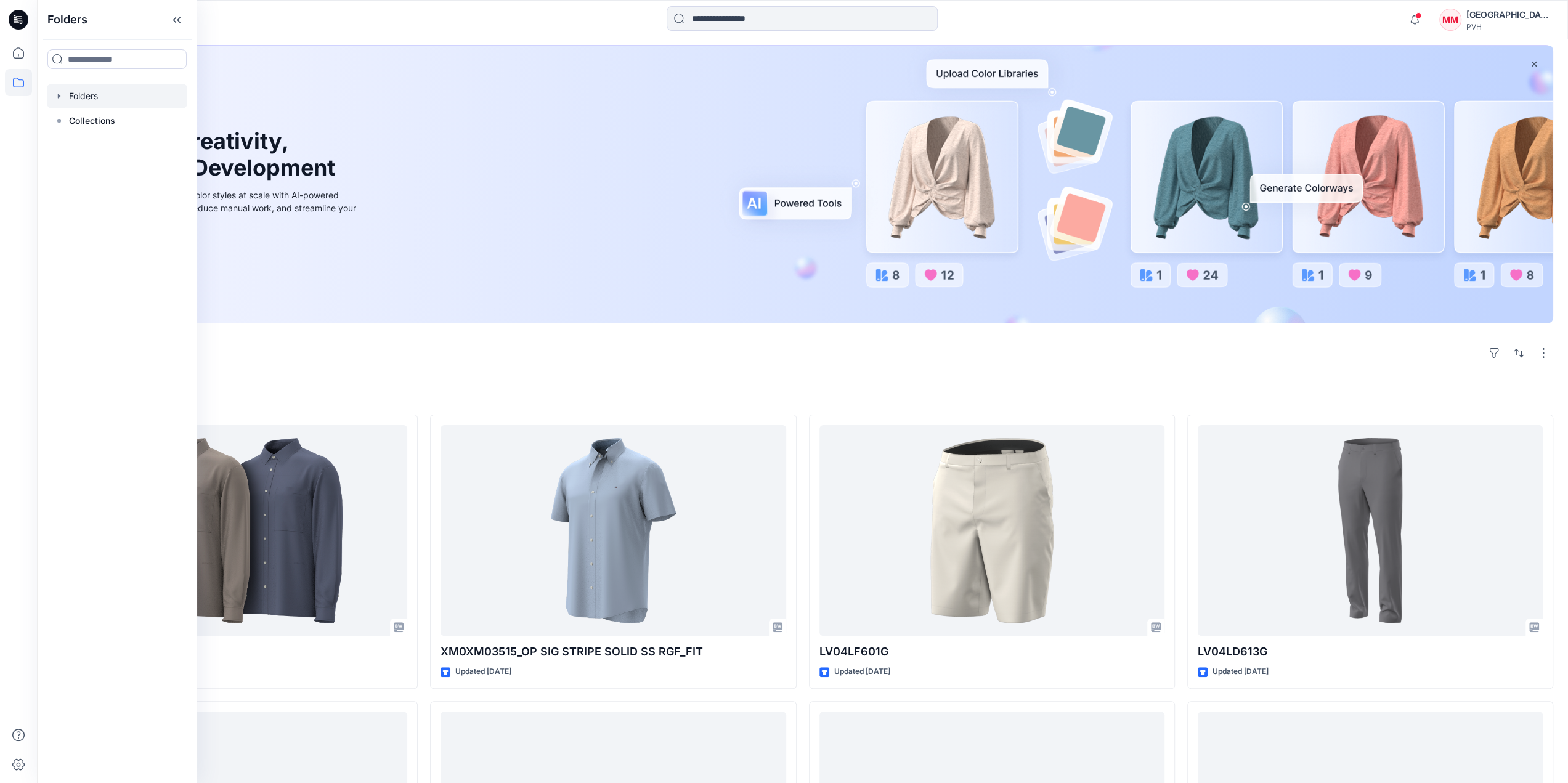
click at [115, 97] on div at bounding box center [118, 96] width 141 height 25
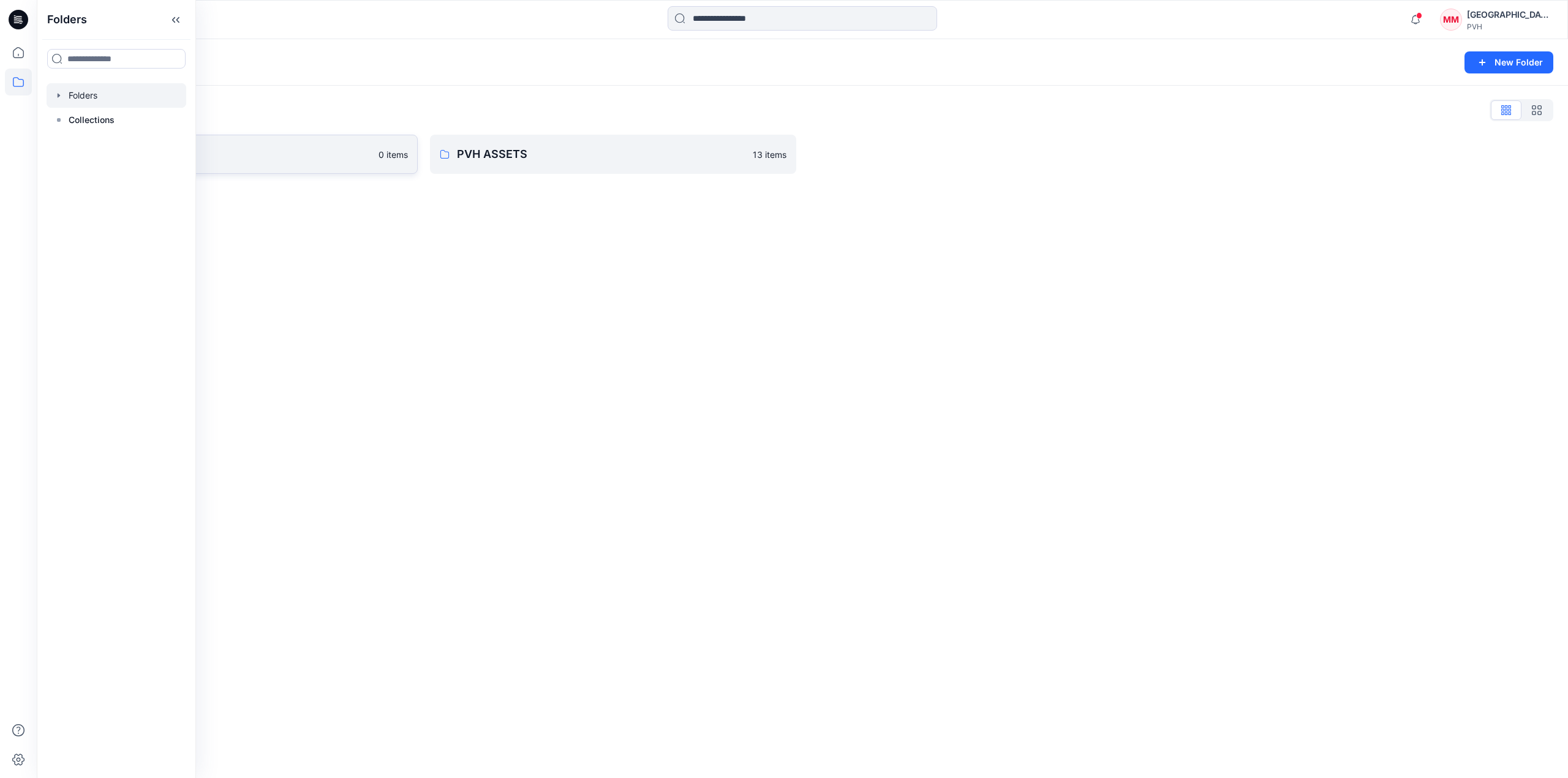
click at [276, 163] on link "Maliban 0 items" at bounding box center [235, 154] width 366 height 40
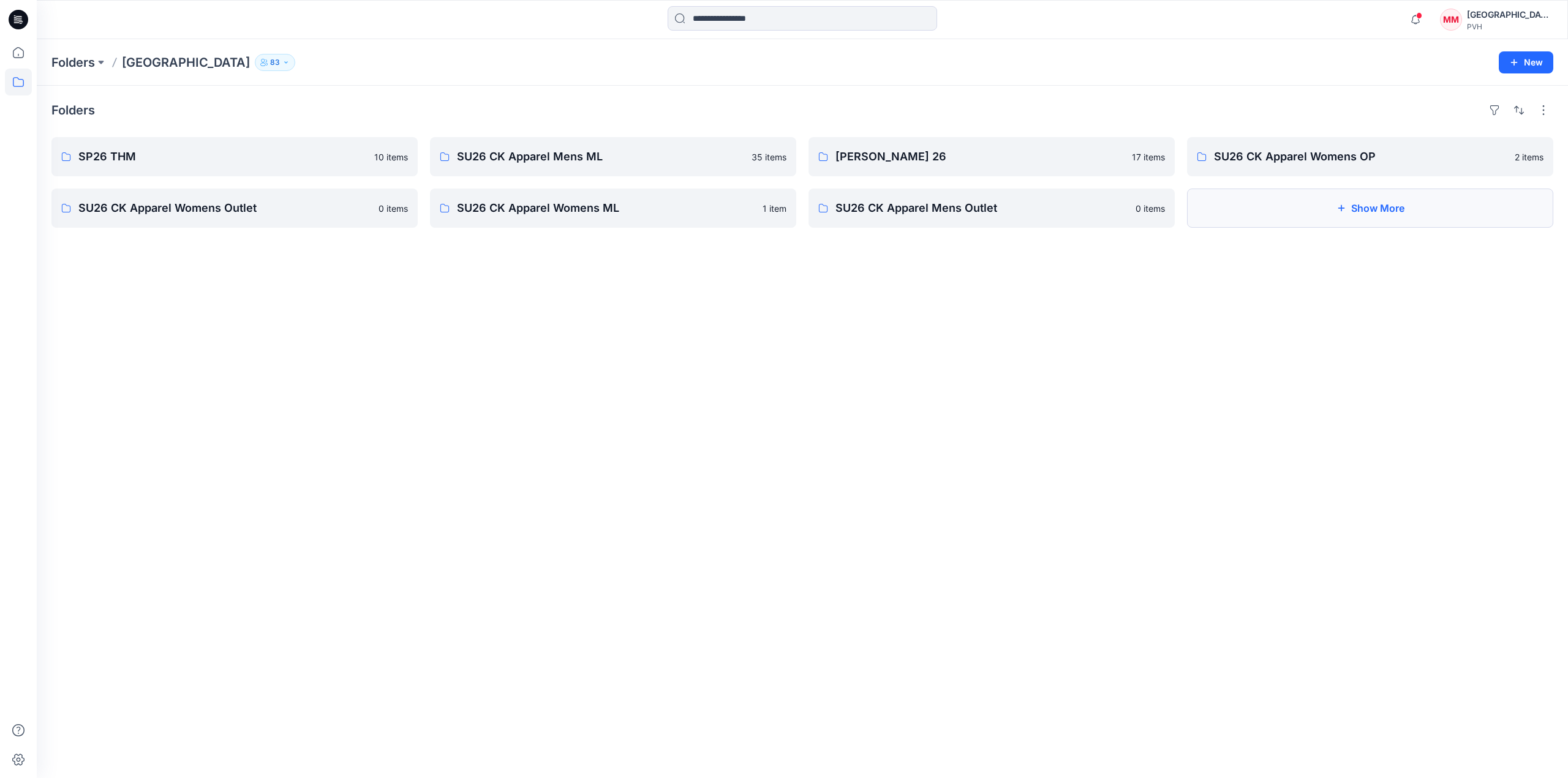
click at [1280, 215] on button "Show More" at bounding box center [1370, 208] width 366 height 40
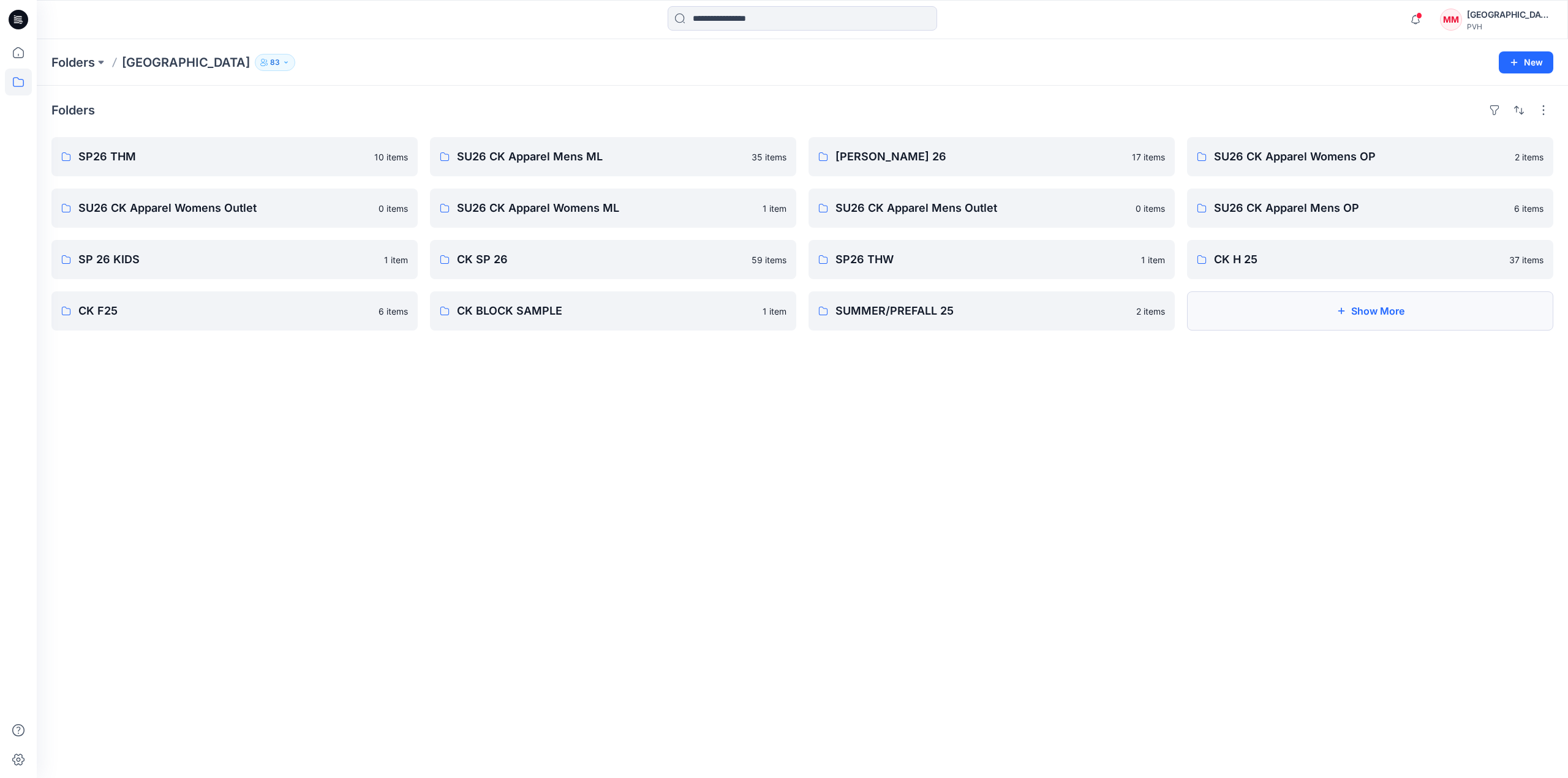
click at [1297, 316] on button "Show More" at bounding box center [1370, 311] width 366 height 40
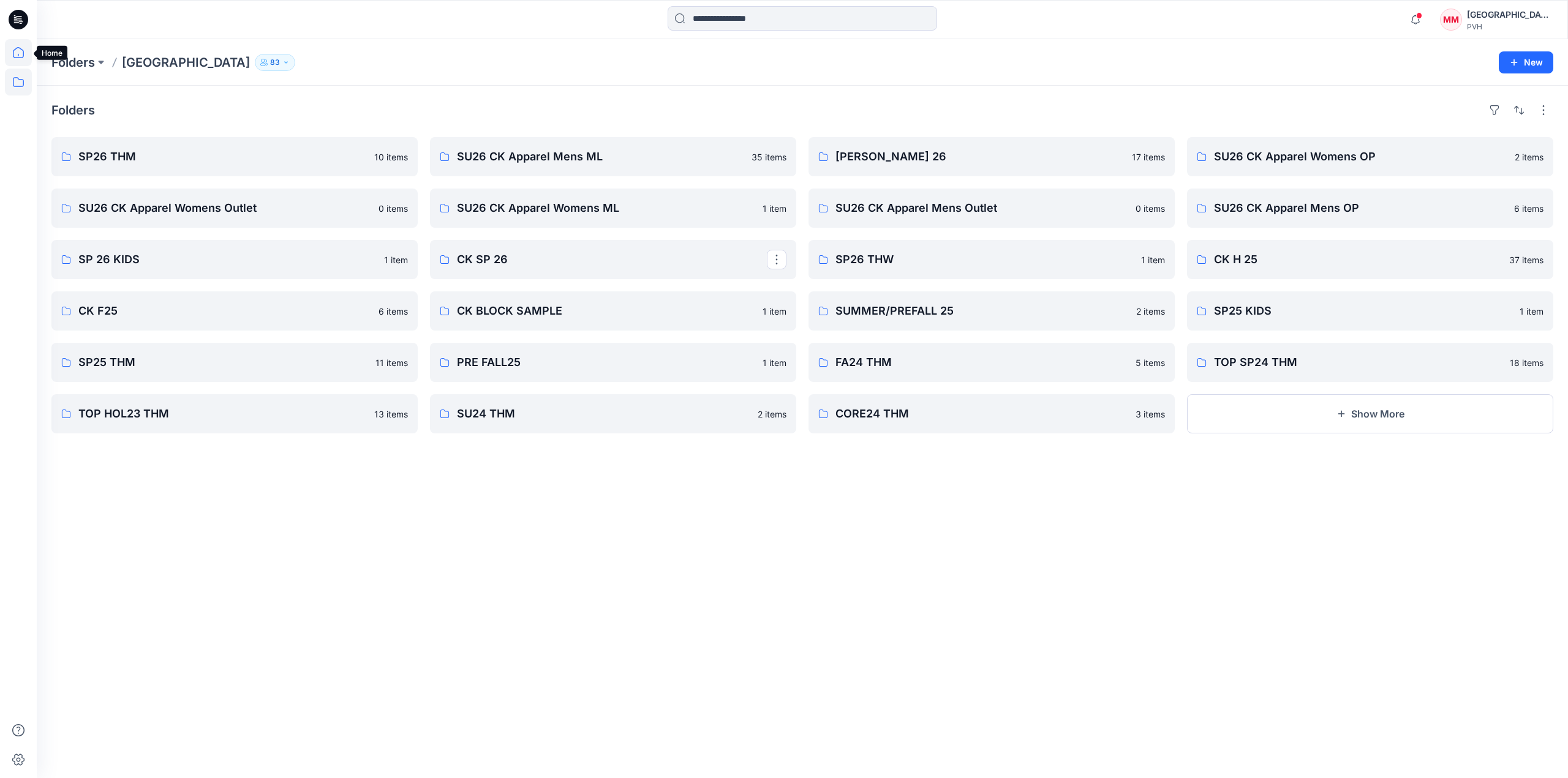
click at [14, 58] on icon at bounding box center [17, 52] width 27 height 27
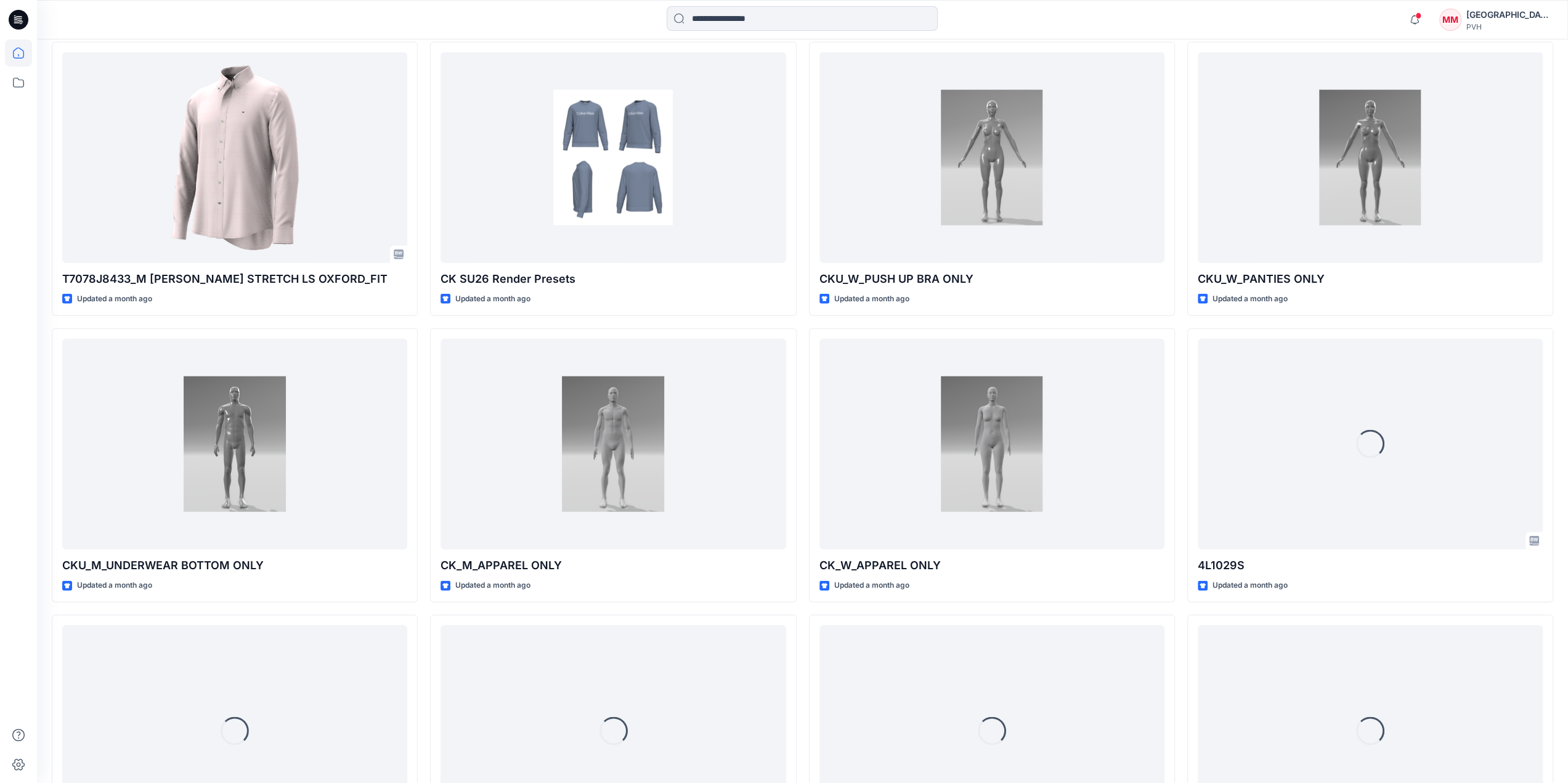
scroll to position [2994, 0]
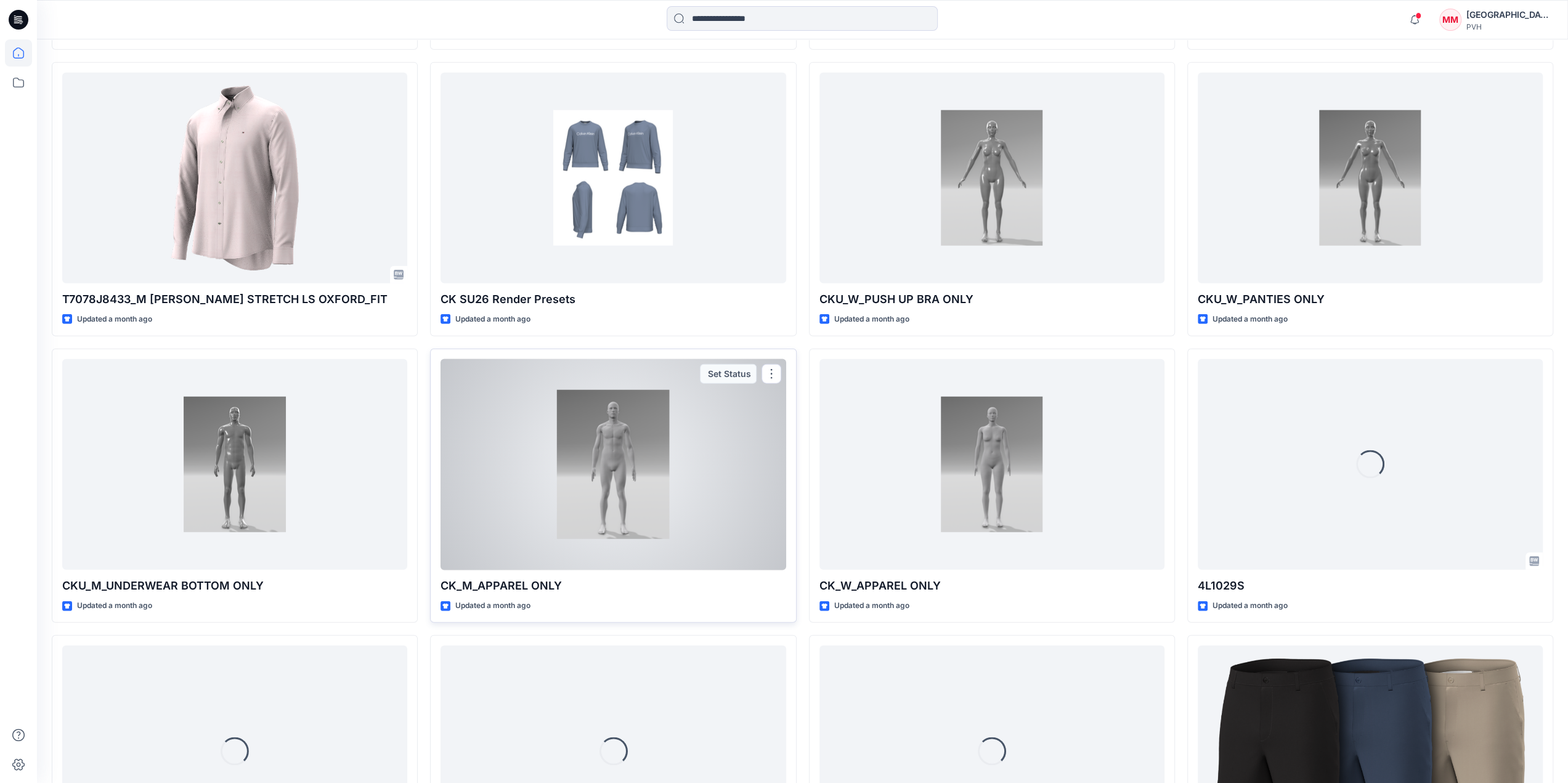
click at [722, 436] on div at bounding box center [613, 465] width 345 height 211
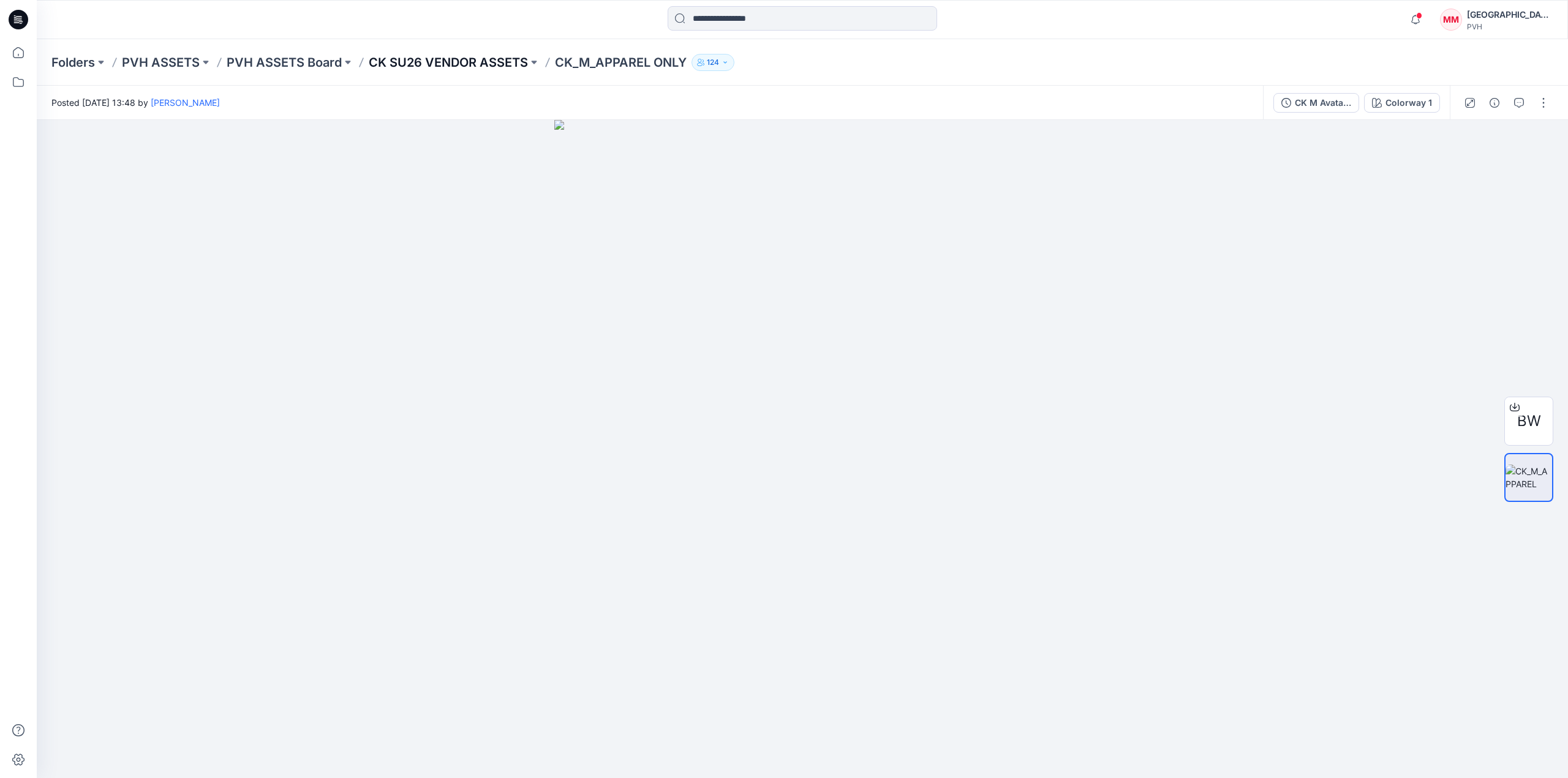
click at [459, 61] on p "CK SU26 VENDOR ASSETS" at bounding box center [448, 63] width 159 height 17
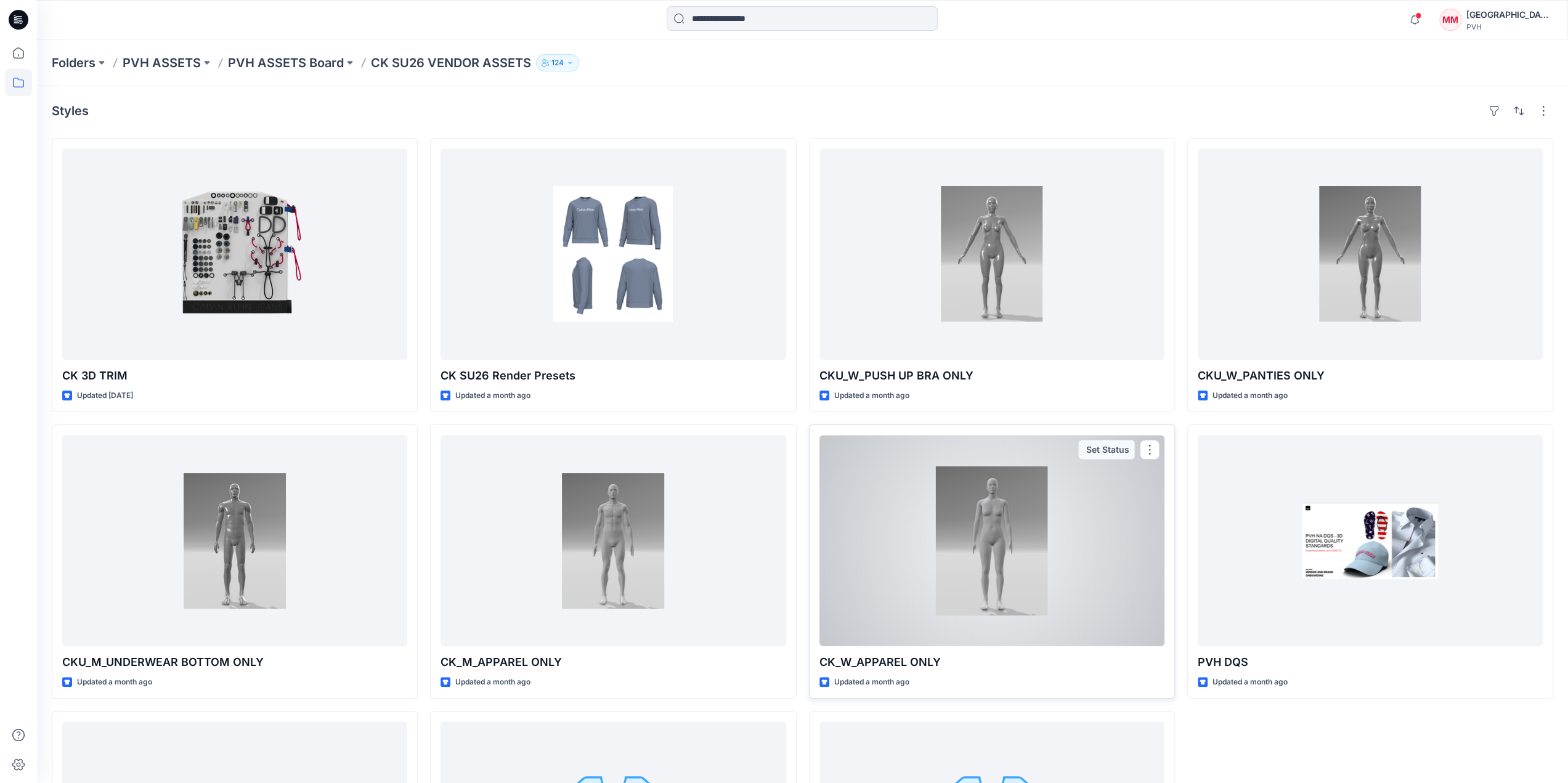
click at [1079, 503] on div at bounding box center [991, 541] width 345 height 211
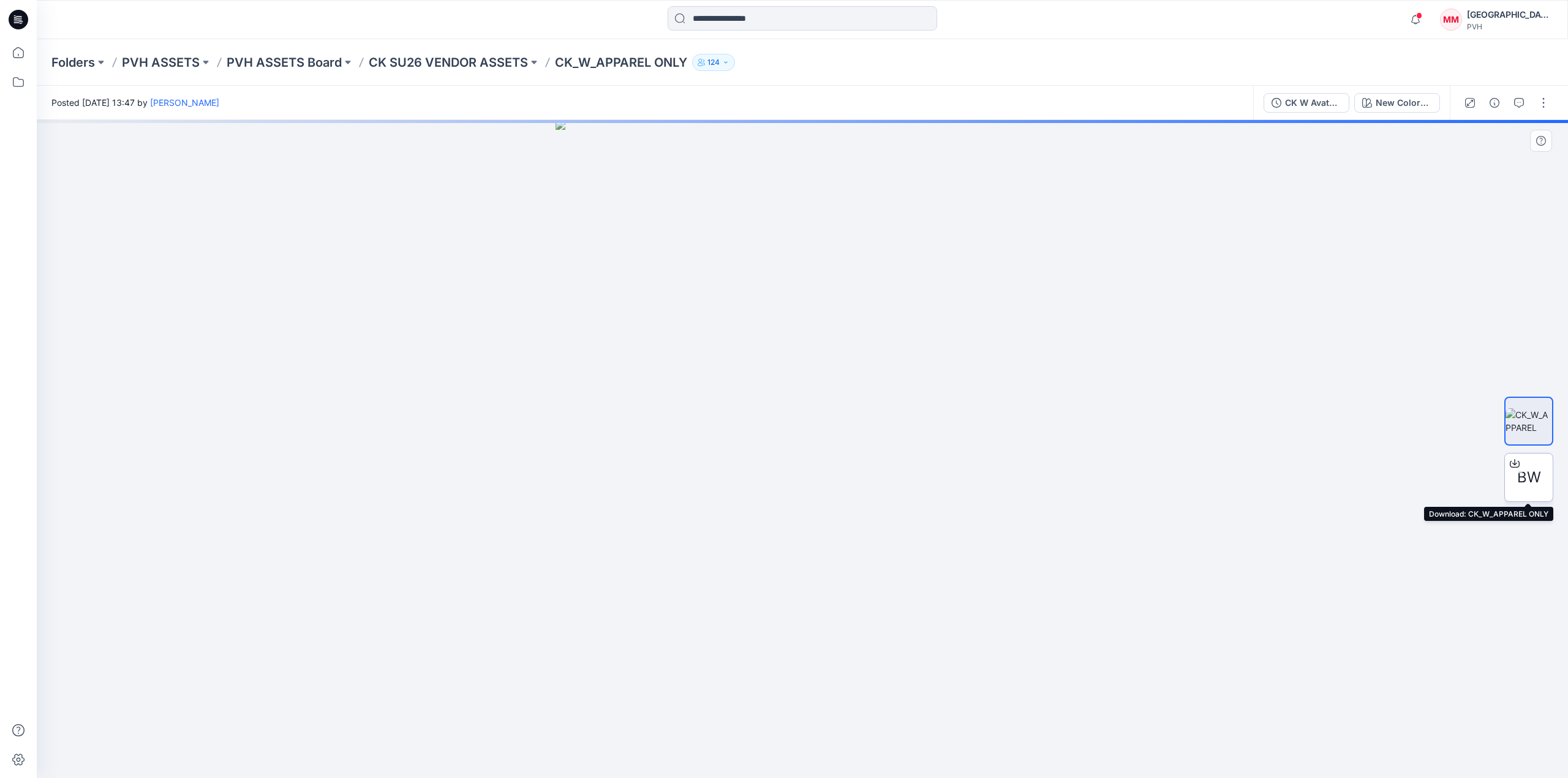
click at [1526, 475] on span "BW" at bounding box center [1529, 477] width 24 height 22
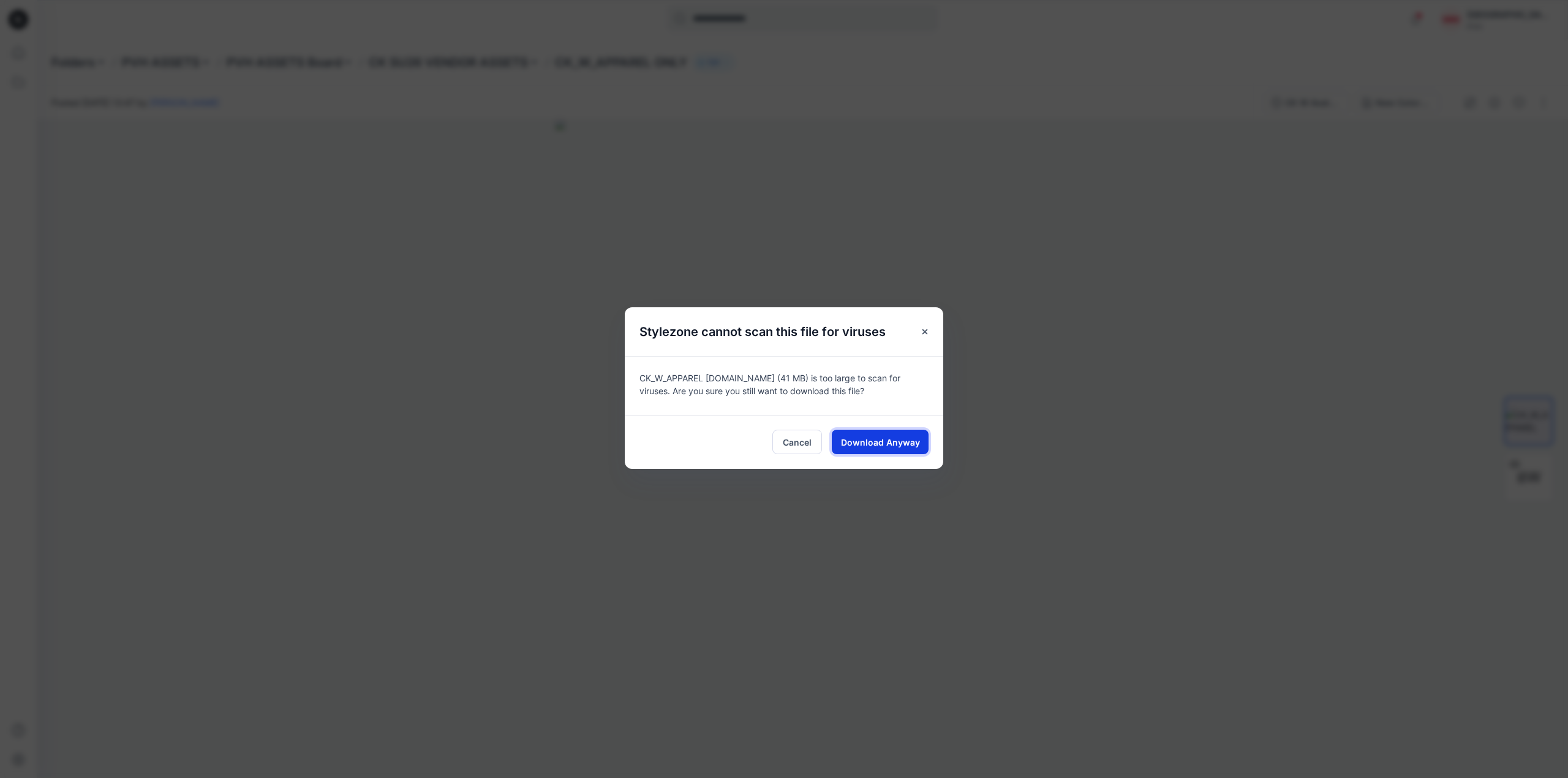
click at [847, 442] on span "Download Anyway" at bounding box center [881, 442] width 79 height 13
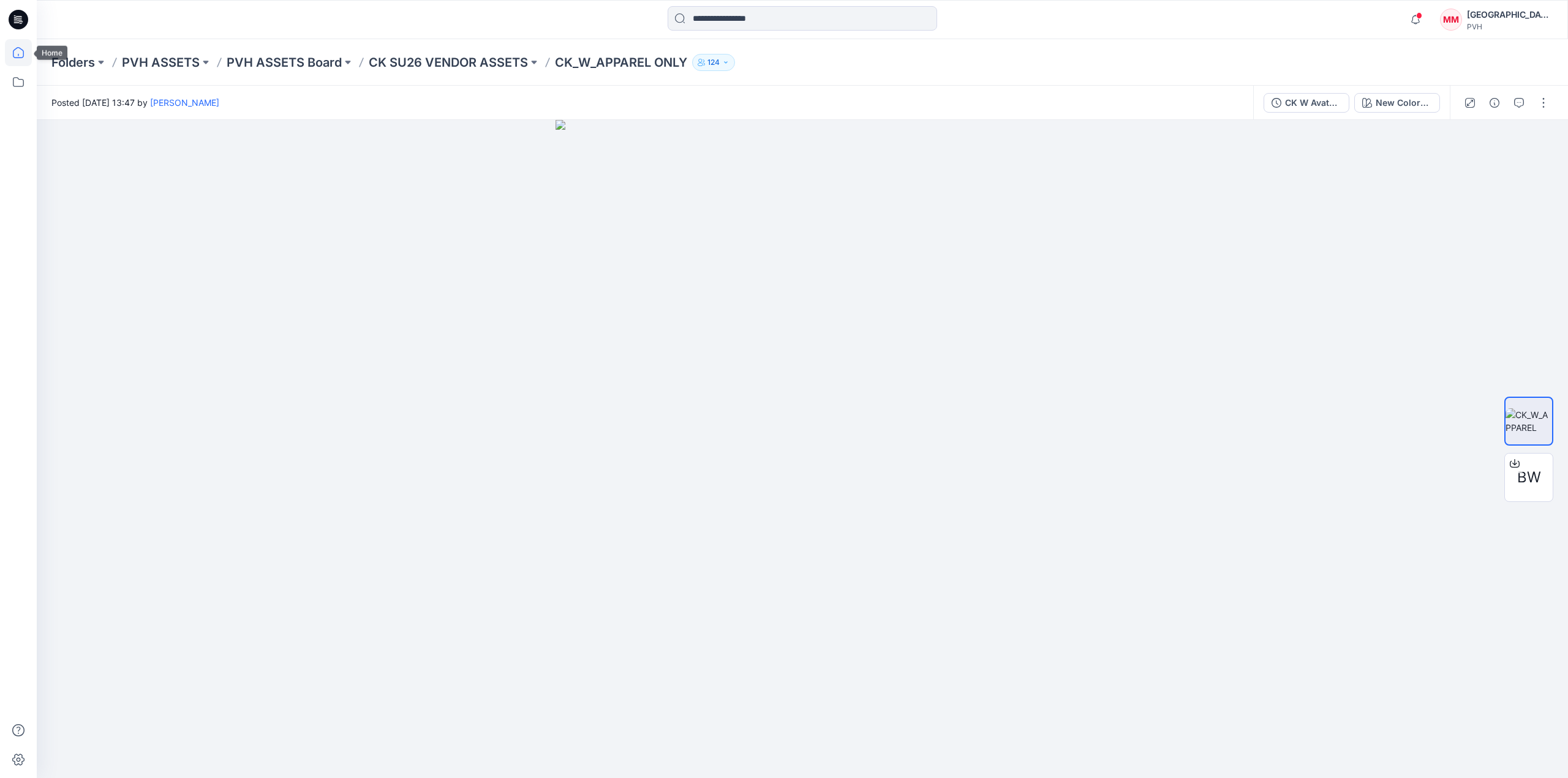
click at [28, 49] on icon at bounding box center [17, 52] width 27 height 27
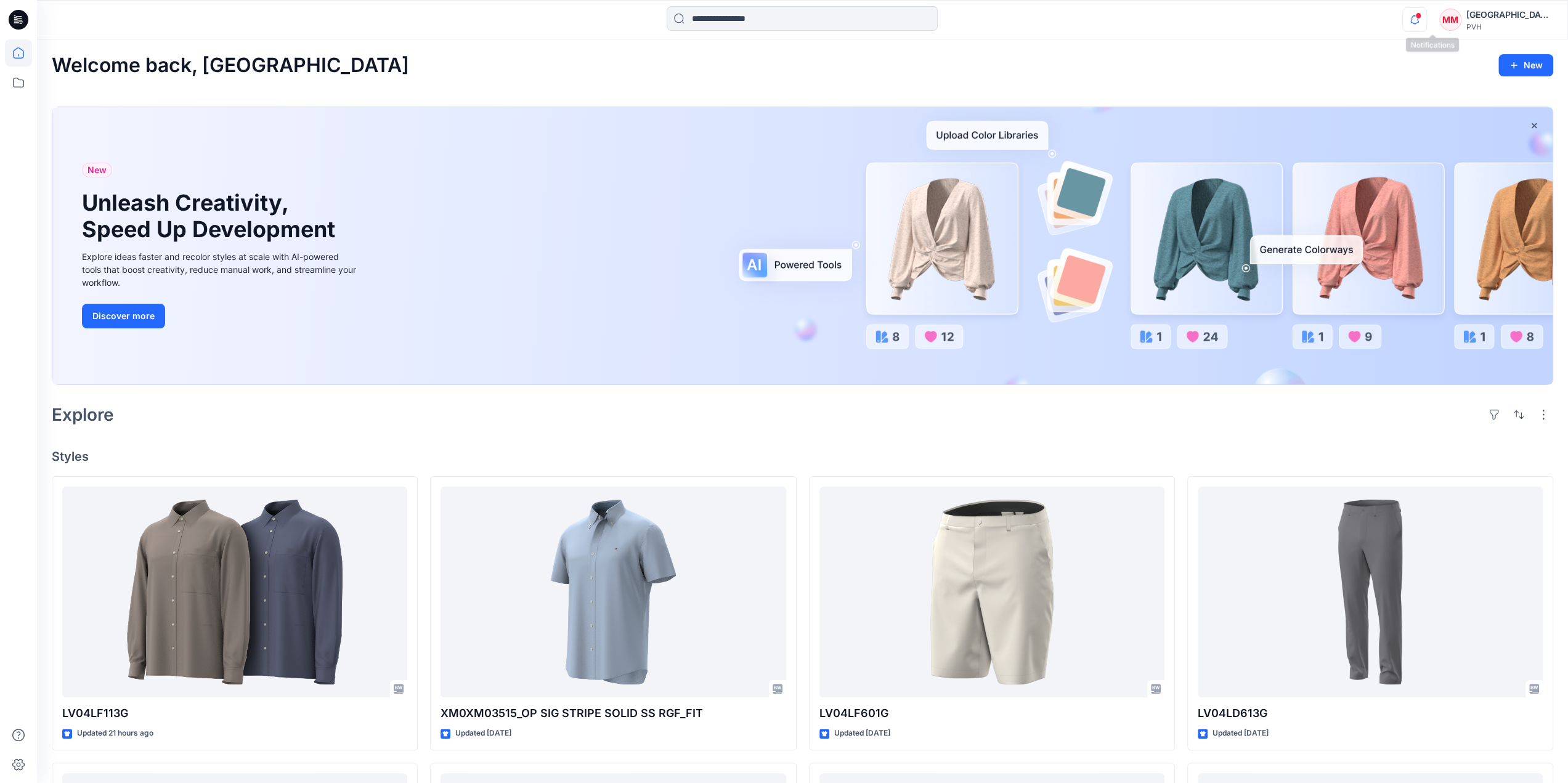
click at [1426, 18] on icon "button" at bounding box center [1414, 19] width 23 height 25
click at [996, 72] on div "Welcome back, [GEOGRAPHIC_DATA] New" at bounding box center [803, 66] width 1501 height 23
click at [1426, 19] on icon "button" at bounding box center [1414, 19] width 23 height 25
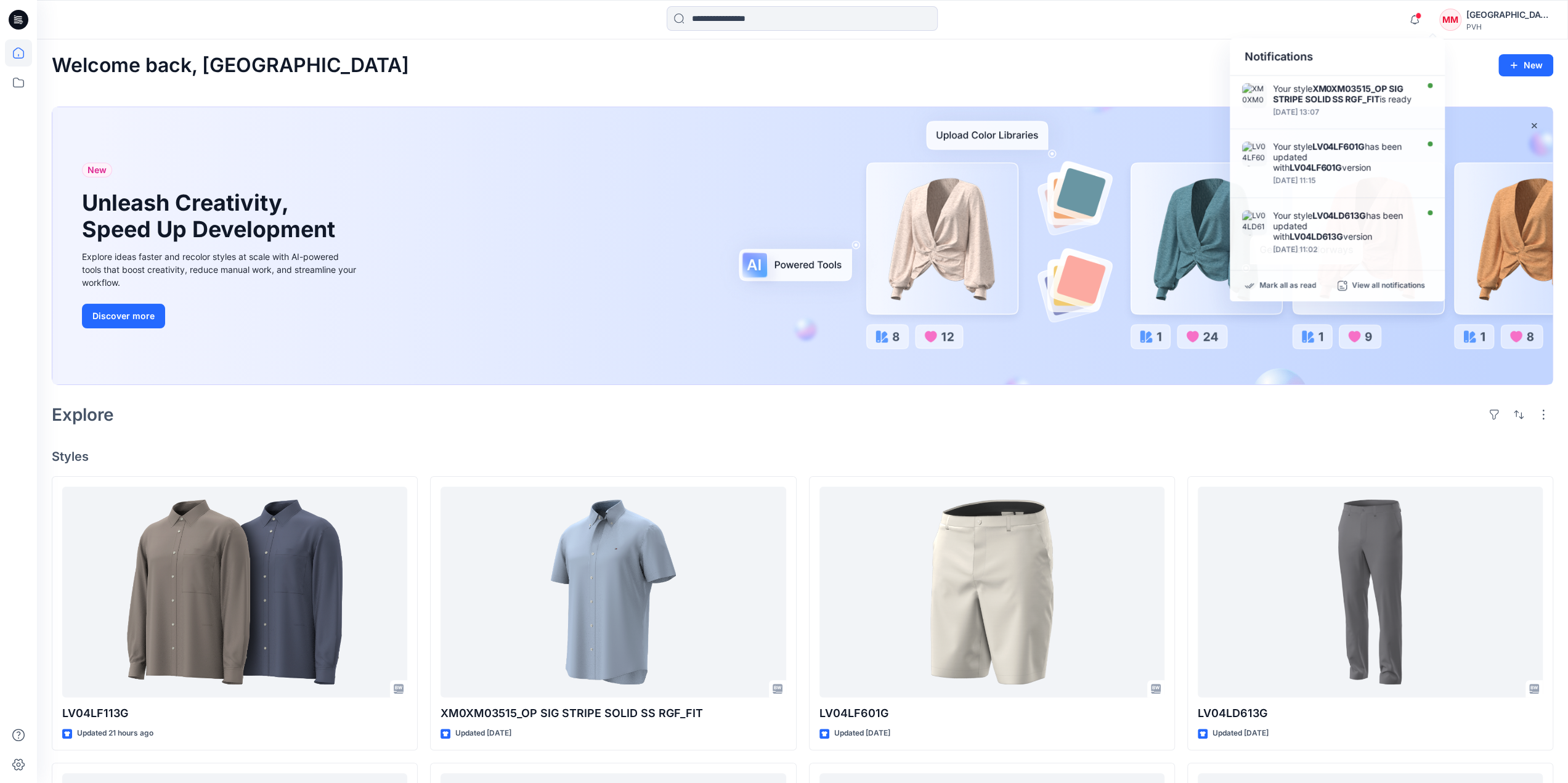
click at [857, 61] on div "Welcome back, [GEOGRAPHIC_DATA] New" at bounding box center [803, 66] width 1501 height 23
